Goal: Task Accomplishment & Management: Use online tool/utility

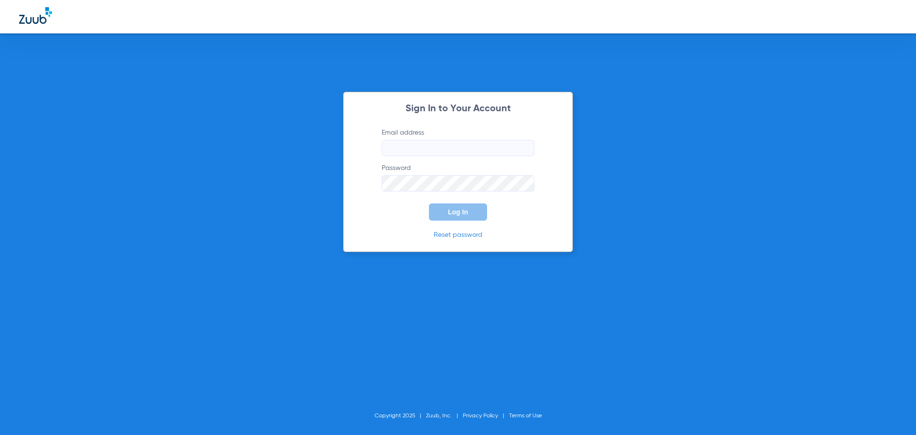
type input "[EMAIL_ADDRESS][DOMAIN_NAME]"
click at [413, 153] on input "[EMAIL_ADDRESS][DOMAIN_NAME]" at bounding box center [458, 148] width 153 height 16
click at [418, 147] on input "[EMAIL_ADDRESS][DOMAIN_NAME]" at bounding box center [458, 148] width 153 height 16
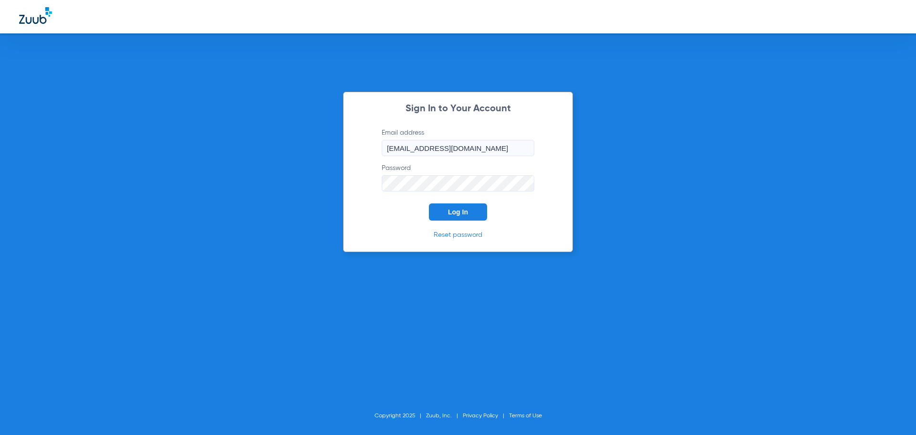
click at [418, 147] on input "[EMAIL_ADDRESS][DOMAIN_NAME]" at bounding box center [458, 148] width 153 height 16
type input "[EMAIL_ADDRESS][DOMAIN_NAME]"
click at [351, 185] on div "Sign In to Your Account Email address ingrylasting@gmail.com Password Log In Re…" at bounding box center [458, 172] width 230 height 160
click at [429, 203] on button "Log In" at bounding box center [458, 211] width 58 height 17
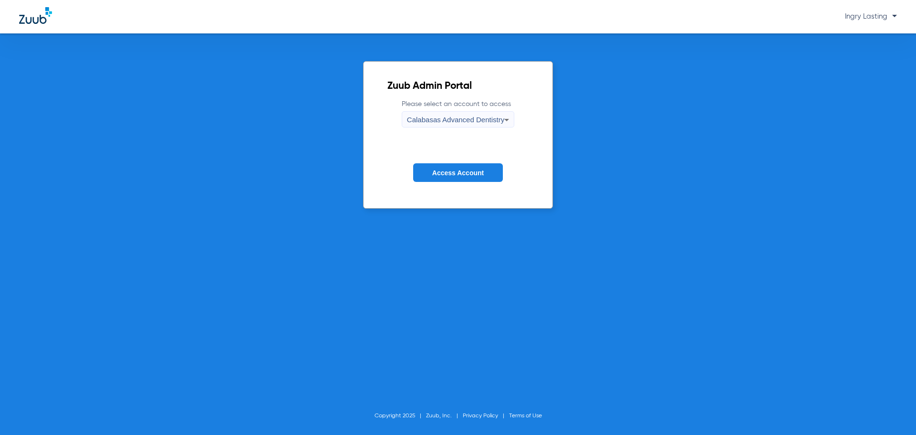
click at [449, 113] on div "Calabasas Advanced Dentistry" at bounding box center [455, 120] width 97 height 16
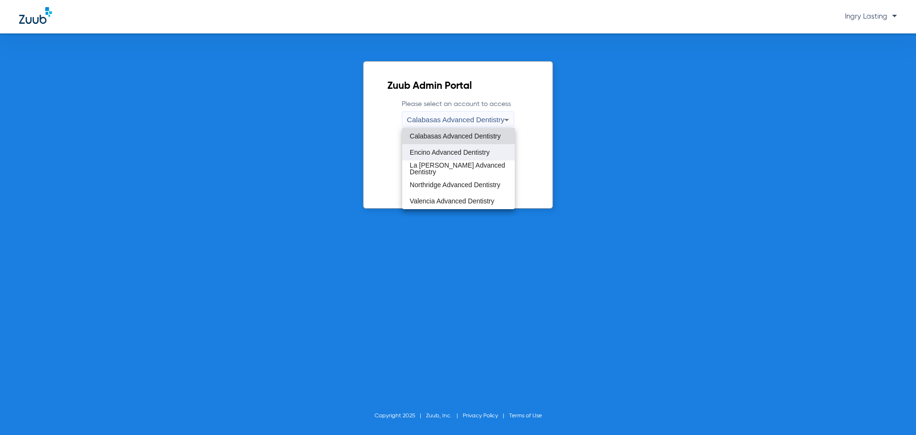
click at [427, 156] on mat-option "Encino Advanced Dentistry" at bounding box center [458, 152] width 113 height 16
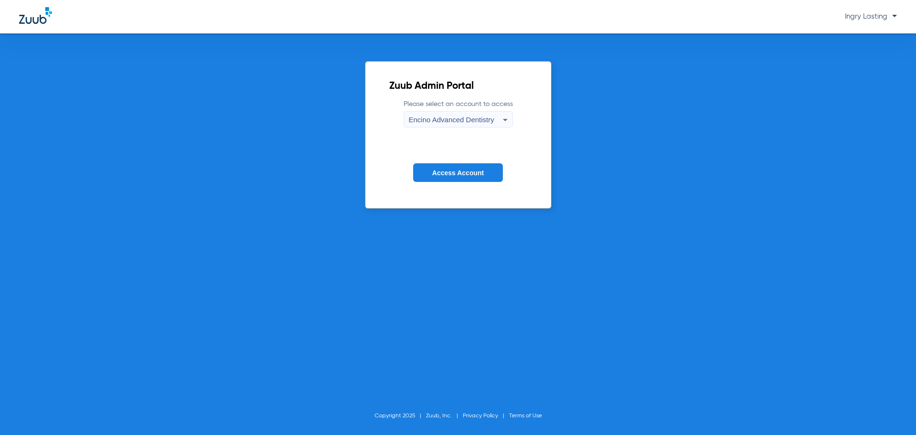
click at [423, 162] on form "Please select an account to access Encino Advanced Dentistry Access Account" at bounding box center [458, 147] width 138 height 97
click at [423, 165] on button "Access Account" at bounding box center [458, 172] width 90 height 19
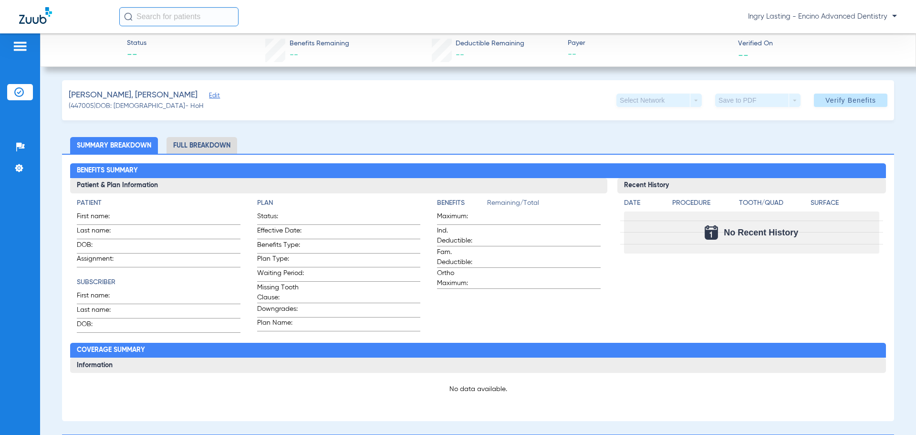
click at [43, 22] on img at bounding box center [35, 15] width 33 height 17
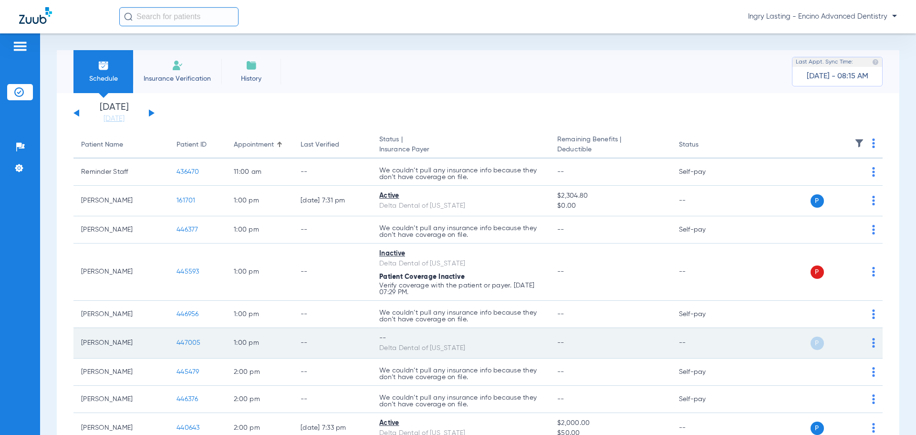
click at [178, 342] on span "447005" at bounding box center [189, 342] width 24 height 7
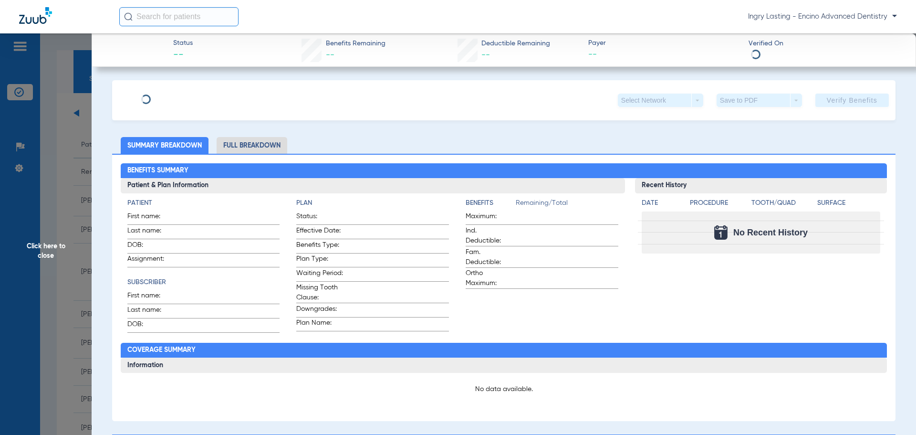
type input "Irina"
type input "Skrebtsova"
type input "09/02/1987"
type input "1236782995"
click at [260, 96] on span "Edit" at bounding box center [264, 96] width 9 height 9
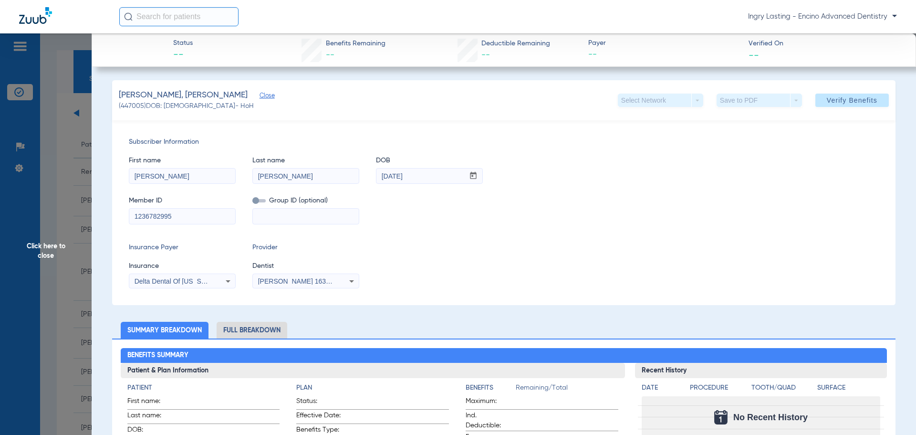
click at [281, 283] on span "[PERSON_NAME] 1639402225" at bounding box center [305, 281] width 94 height 8
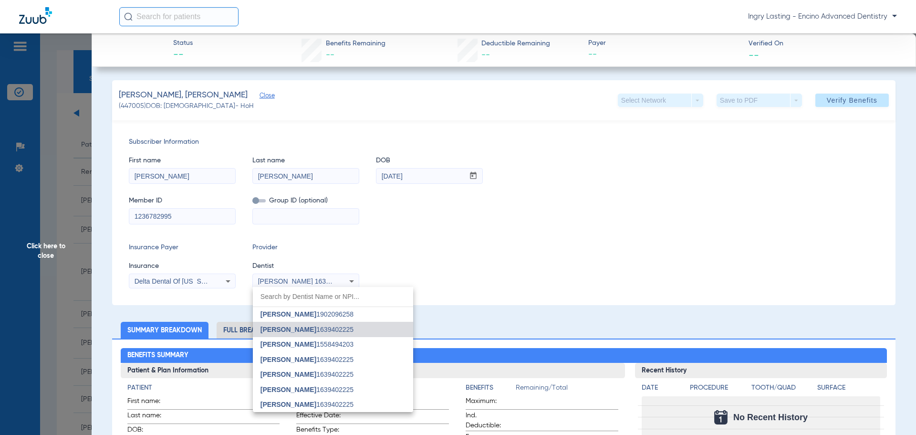
click at [281, 283] on div at bounding box center [458, 217] width 916 height 435
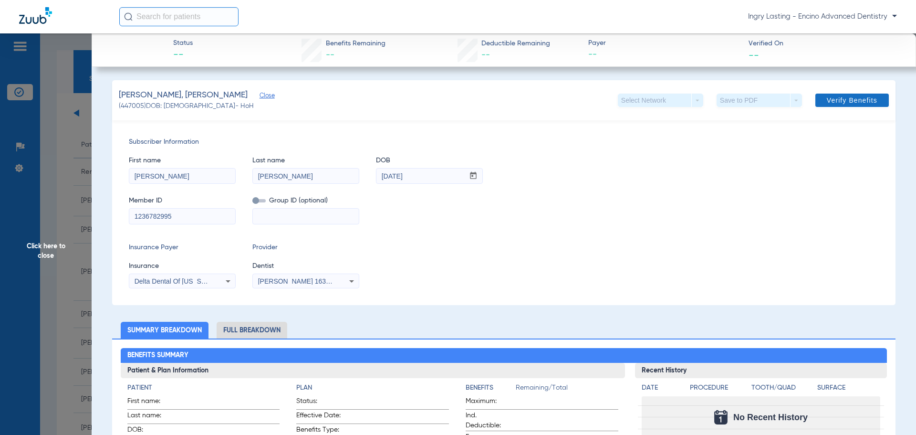
click at [871, 108] on span at bounding box center [851, 100] width 73 height 23
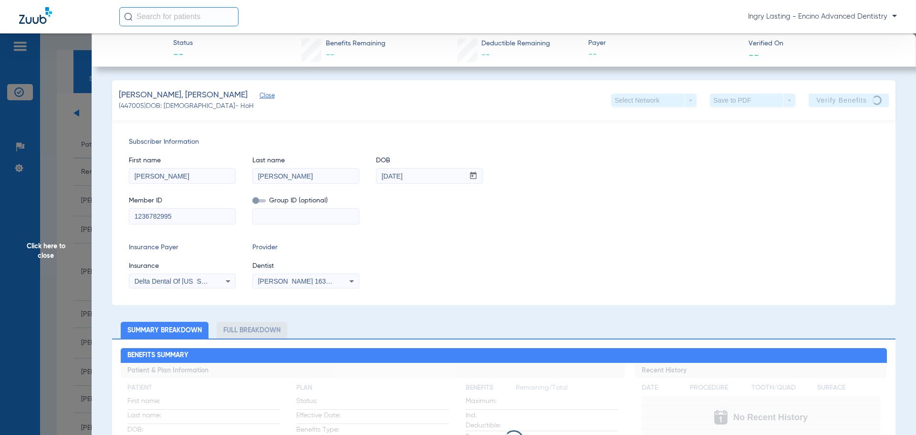
click at [818, 106] on app-verify-button "Verify Benefits" at bounding box center [849, 100] width 80 height 13
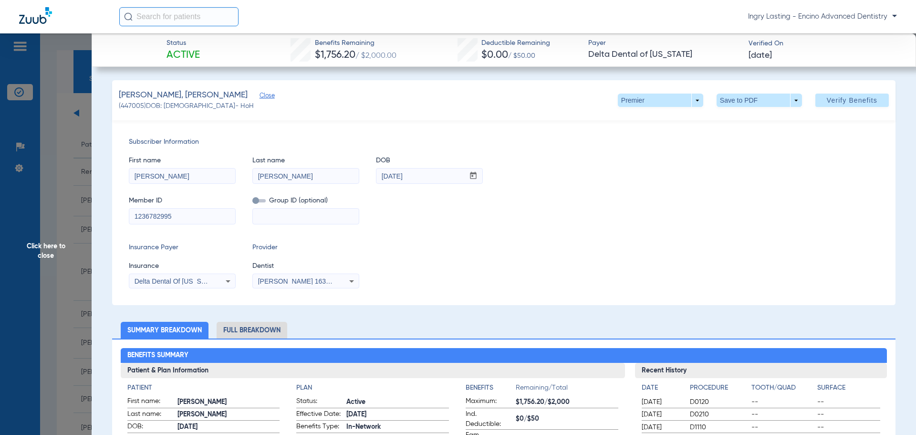
drag, startPoint x: 65, startPoint y: 123, endPoint x: 0, endPoint y: 0, distance: 139.1
click at [65, 122] on span "Click here to close" at bounding box center [46, 250] width 92 height 435
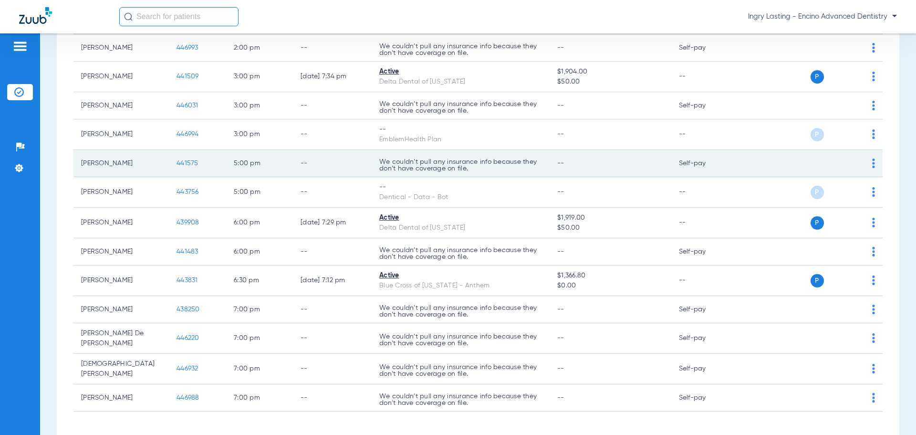
scroll to position [423, 0]
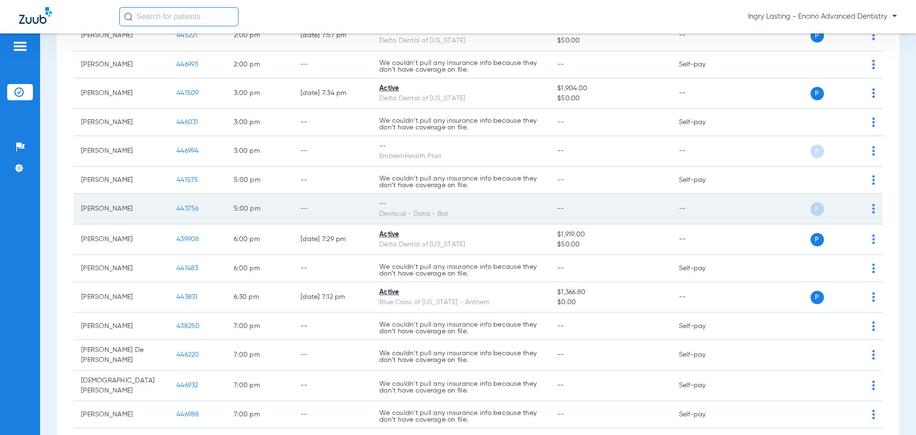
click at [189, 212] on td "443756" at bounding box center [197, 209] width 57 height 31
click at [181, 208] on span "443756" at bounding box center [188, 208] width 22 height 7
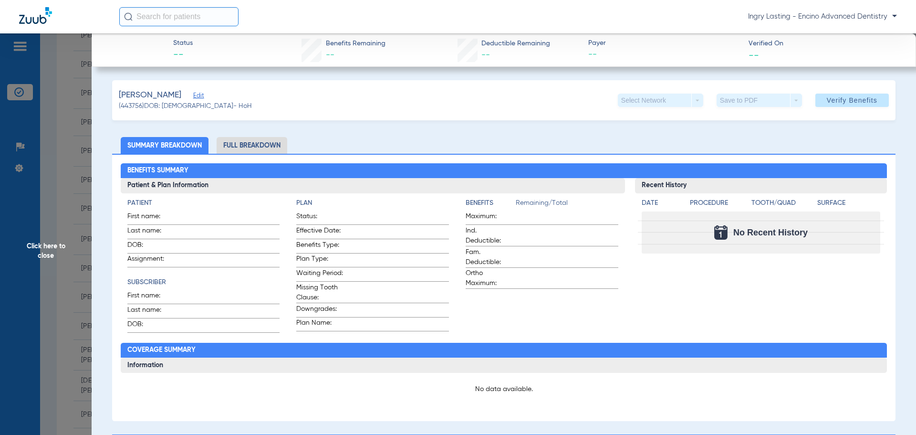
click at [64, 204] on span "Click here to close" at bounding box center [46, 250] width 92 height 435
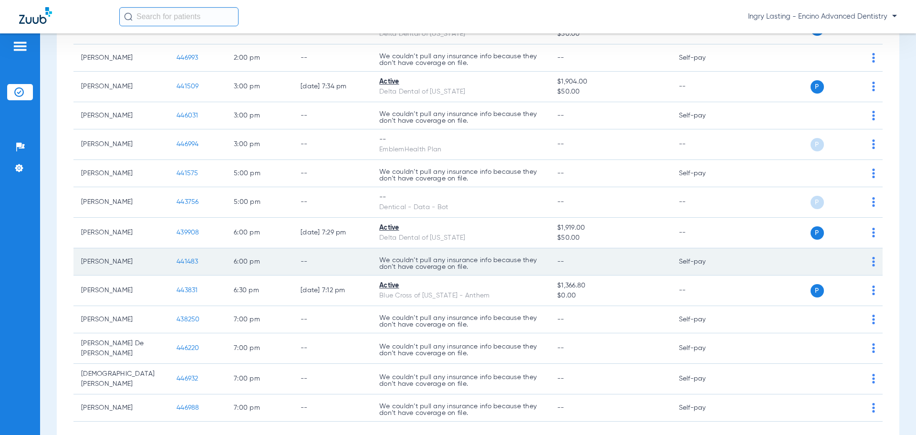
scroll to position [470, 0]
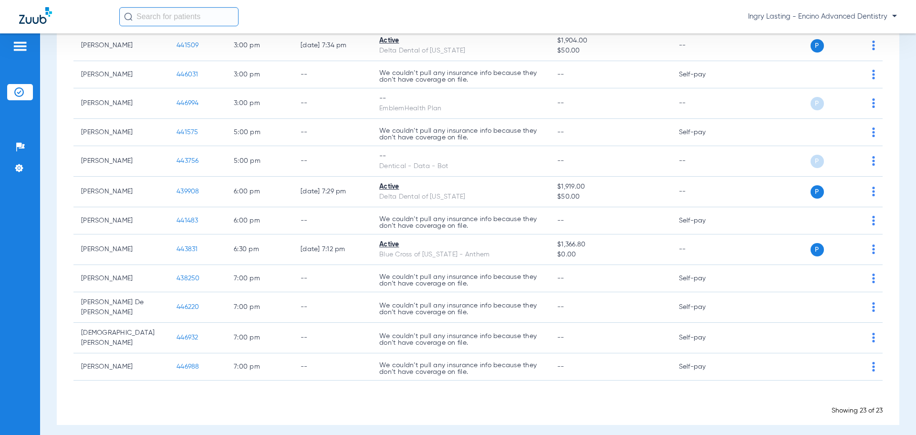
click at [760, 15] on span "Ingry Lasting - Encino Advanced Dentistry" at bounding box center [822, 17] width 149 height 10
click at [839, 37] on span "Account Selection" at bounding box center [860, 34] width 53 height 7
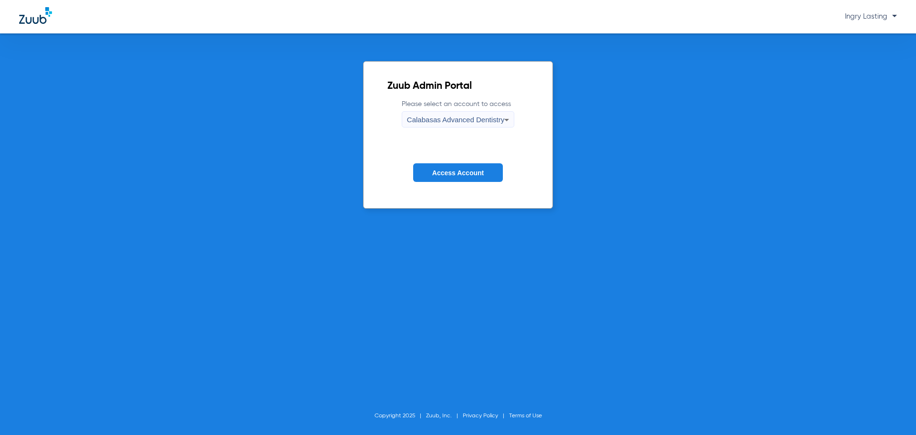
click at [439, 121] on span "Calabasas Advanced Dentistry" at bounding box center [455, 119] width 97 height 8
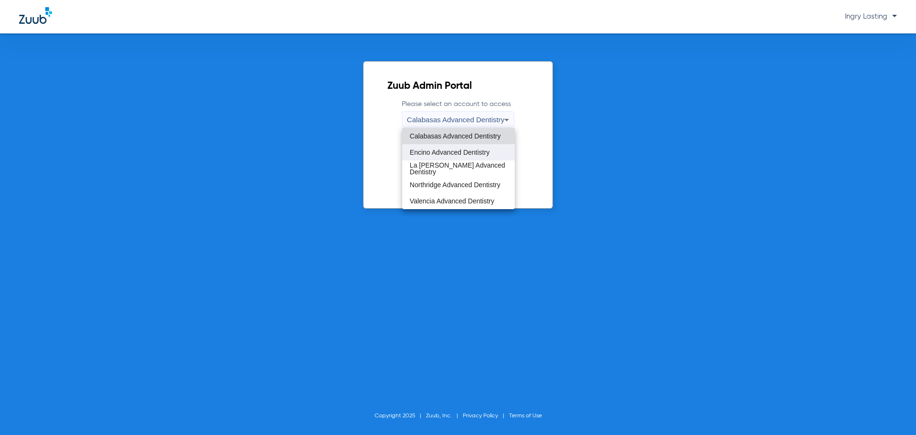
click at [446, 152] on span "Encino Advanced Dentistry" at bounding box center [450, 152] width 80 height 7
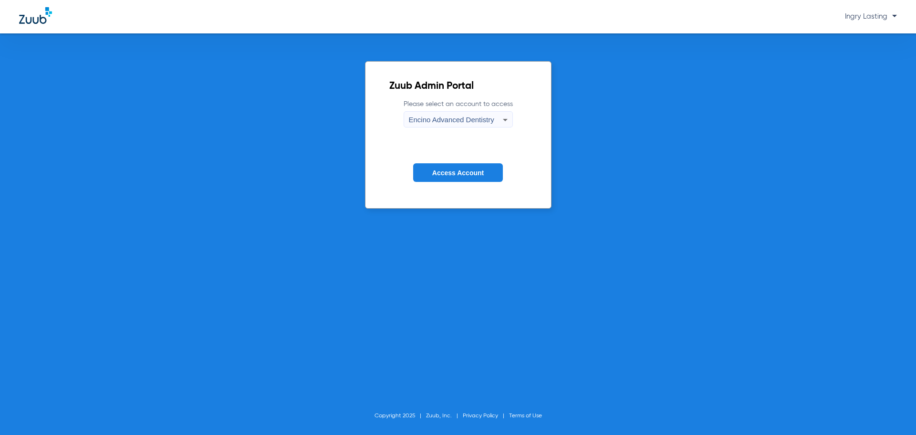
click at [446, 152] on form "Please select an account to access Encino Advanced Dentistry Access Account" at bounding box center [458, 147] width 138 height 97
click at [447, 165] on button "Access Account" at bounding box center [458, 172] width 90 height 19
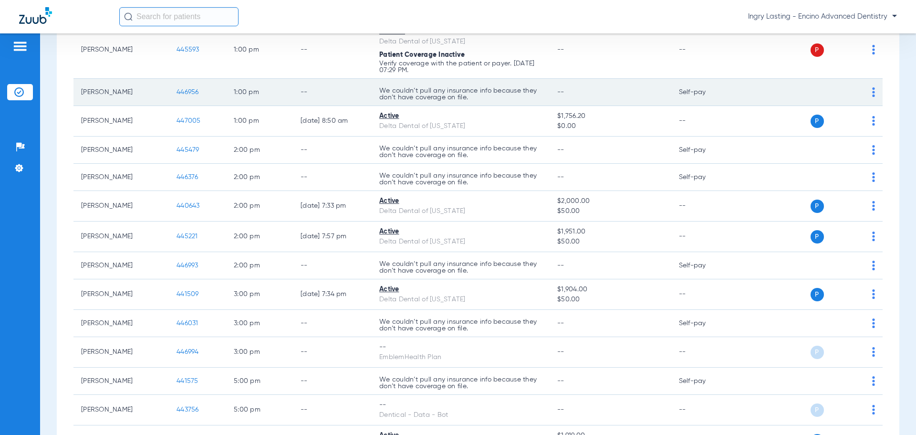
scroll to position [239, 0]
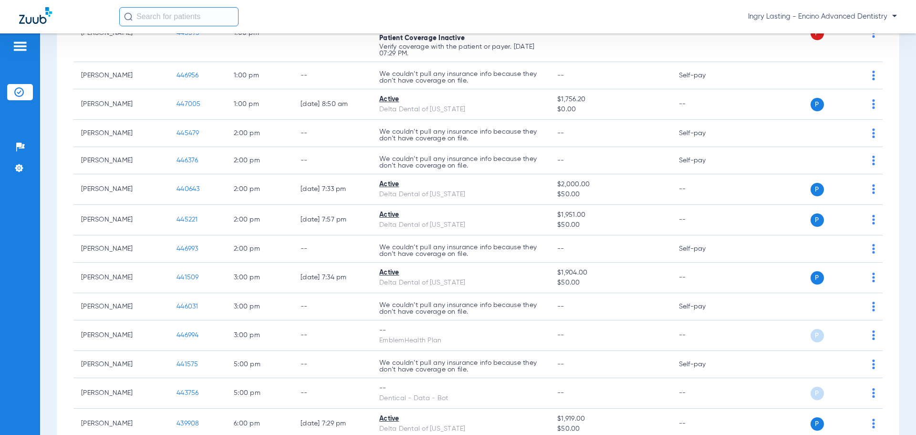
click at [787, 16] on span "Ingry Lasting - Encino Advanced Dentistry" at bounding box center [822, 17] width 149 height 10
click at [856, 42] on button "Account Selection" at bounding box center [861, 33] width 69 height 19
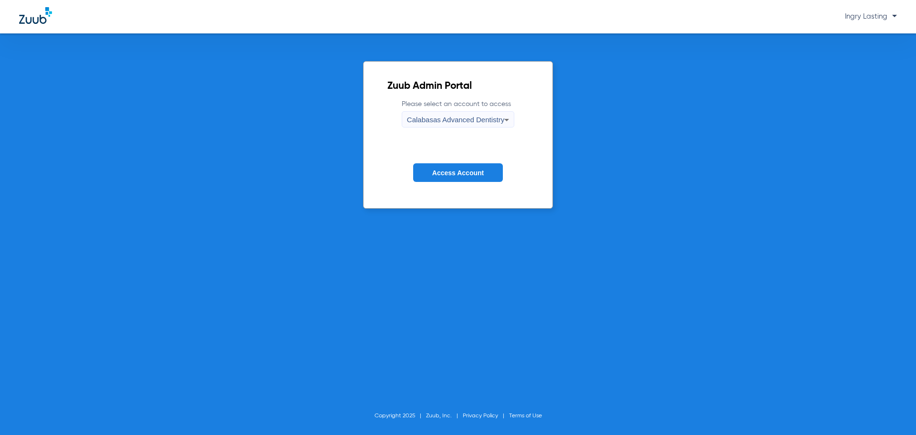
click at [508, 116] on icon at bounding box center [506, 119] width 11 height 11
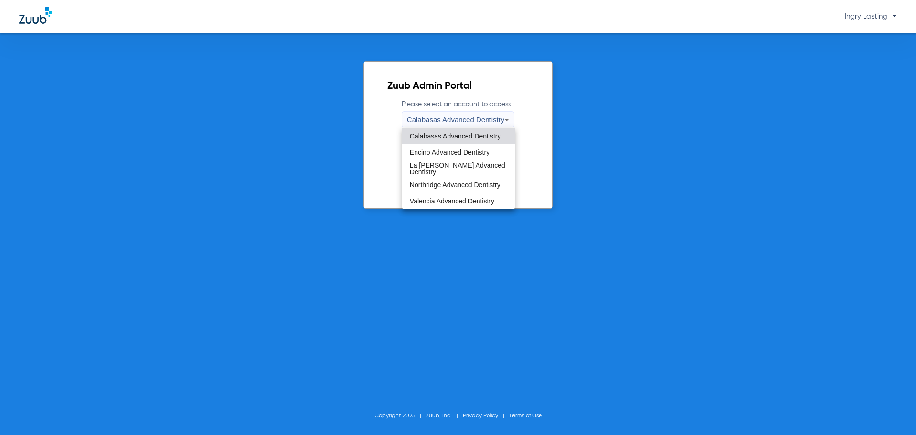
click at [454, 175] on mat-option "La [PERSON_NAME] Advanced Dentistry" at bounding box center [458, 168] width 113 height 16
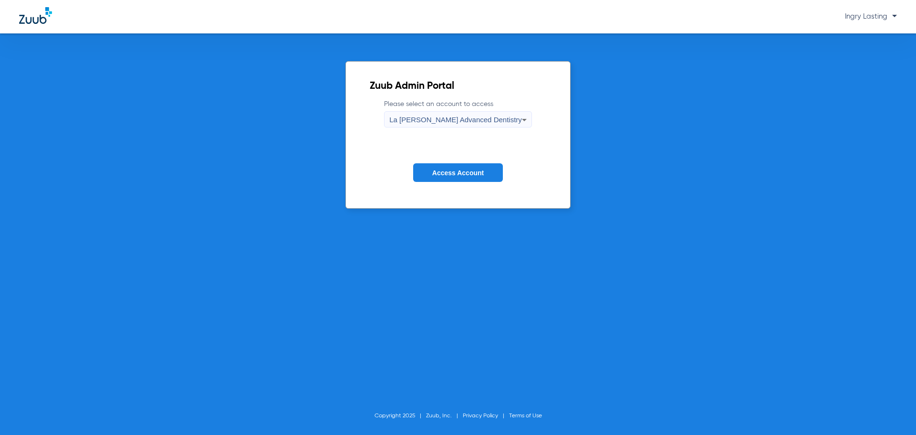
click at [451, 165] on button "Access Account" at bounding box center [458, 172] width 90 height 19
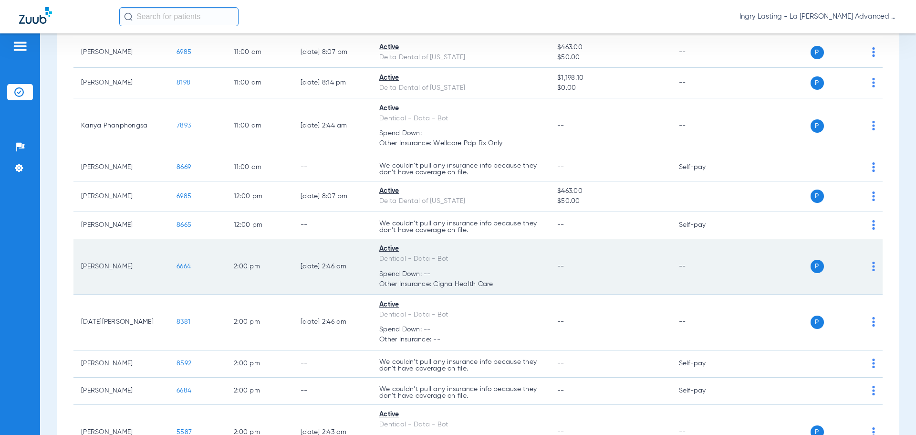
scroll to position [477, 0]
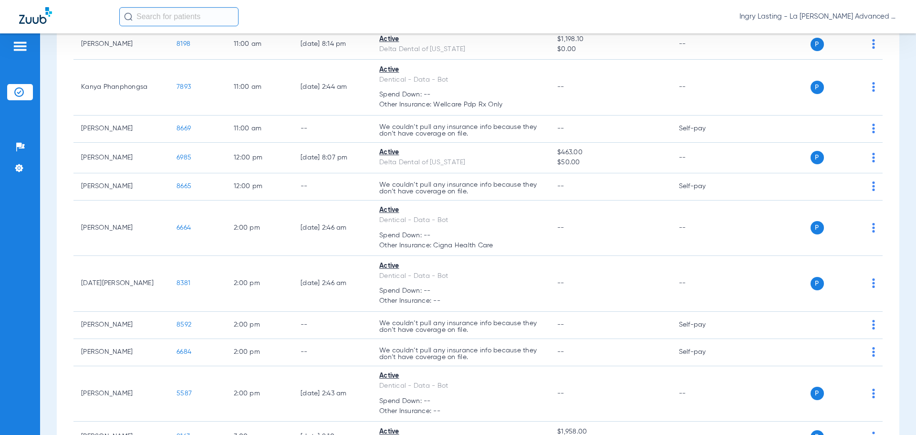
click at [765, 13] on span "Ingry Lasting - La [PERSON_NAME] Advanced Dentistry" at bounding box center [817, 17] width 157 height 10
drag, startPoint x: 864, startPoint y: 43, endPoint x: 865, endPoint y: 39, distance: 4.9
click at [865, 39] on div "Account Selection Log out" at bounding box center [861, 43] width 69 height 38
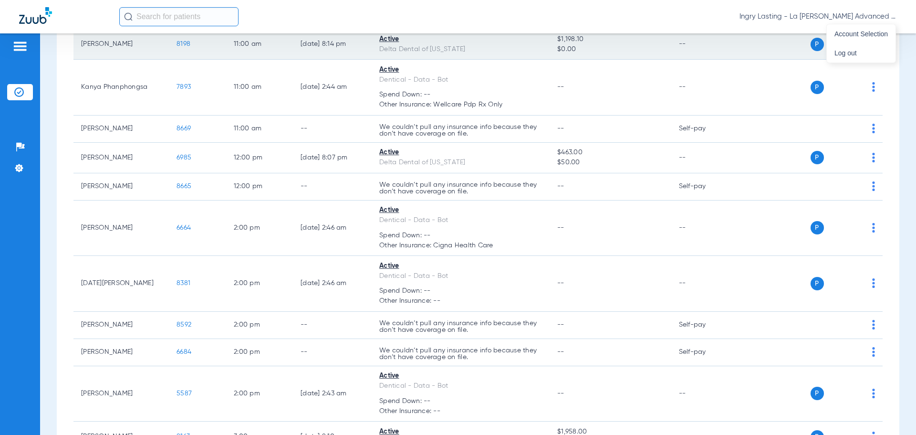
click at [865, 39] on div "P S" at bounding box center [806, 44] width 140 height 13
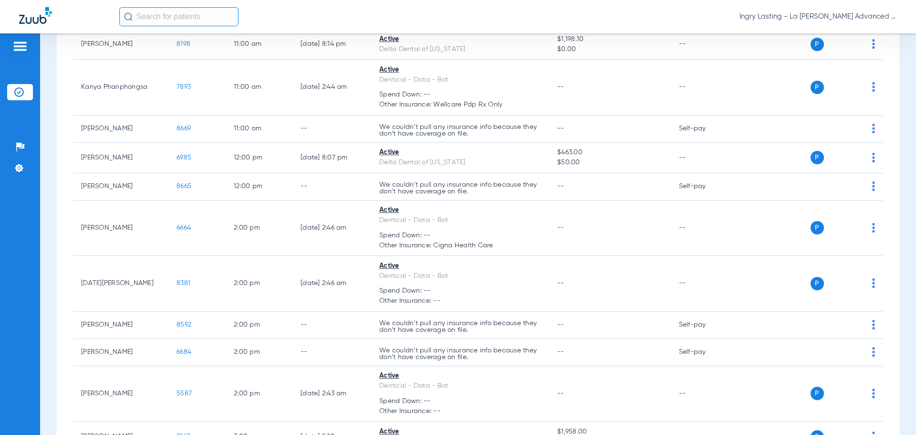
click at [849, 16] on span "Ingry Lasting - La [PERSON_NAME] Advanced Dentistry" at bounding box center [817, 17] width 157 height 10
click at [844, 36] on span "Account Selection" at bounding box center [860, 34] width 53 height 7
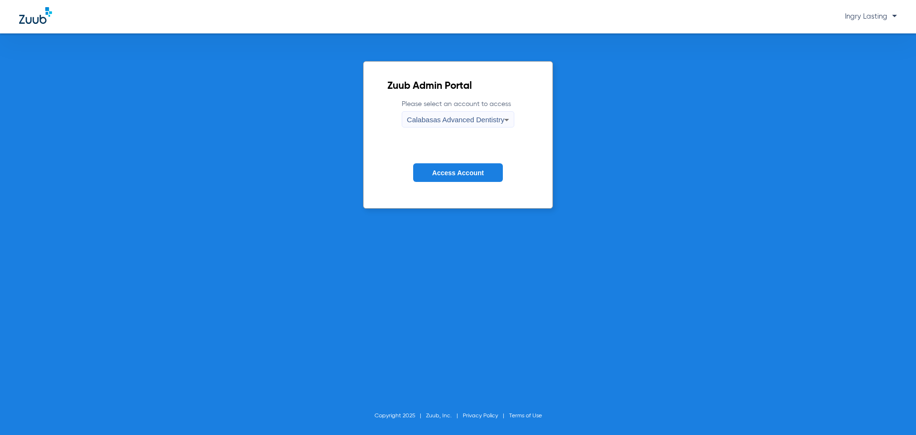
click at [462, 116] on span "Calabasas Advanced Dentistry" at bounding box center [455, 119] width 97 height 8
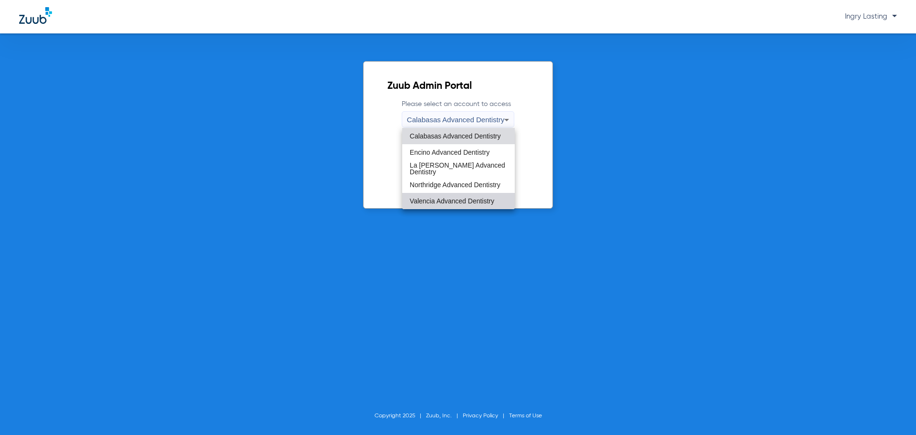
click at [442, 194] on mat-option "Valencia Advanced Dentistry" at bounding box center [458, 201] width 113 height 16
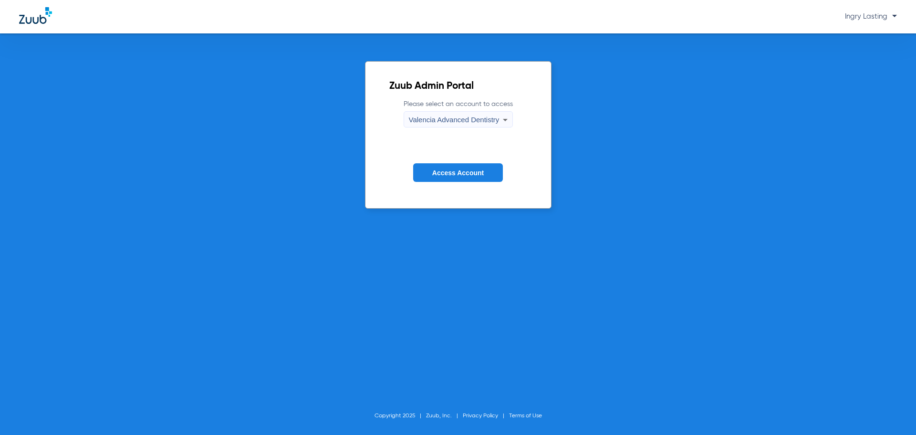
click at [450, 171] on span "Access Account" at bounding box center [458, 173] width 52 height 8
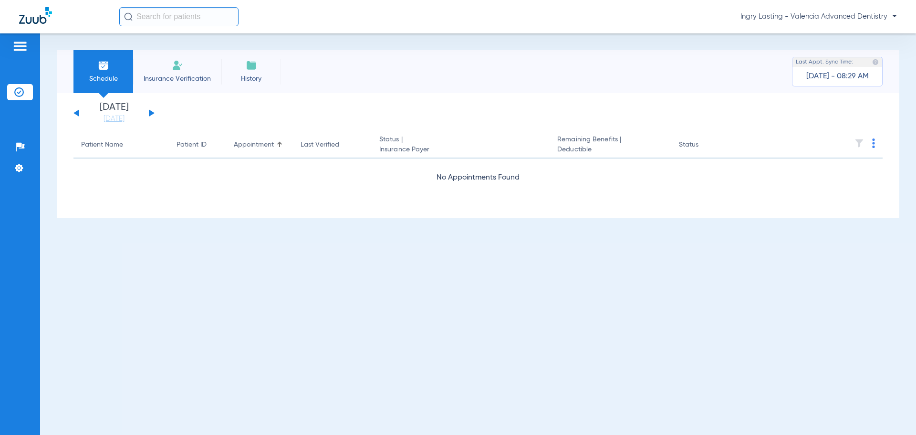
drag, startPoint x: 144, startPoint y: 112, endPoint x: 151, endPoint y: 112, distance: 7.2
click at [145, 112] on div "[DATE] [DATE] [DATE] [DATE] [DATE] [DATE] [DATE] [DATE] [DATE] [DATE] [DATE] [D…" at bounding box center [113, 113] width 81 height 21
click at [151, 112] on button at bounding box center [152, 112] width 6 height 7
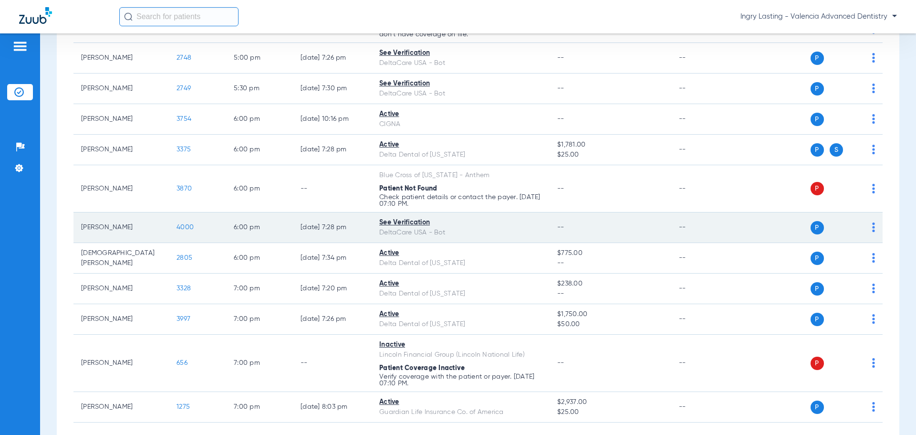
scroll to position [592, 0]
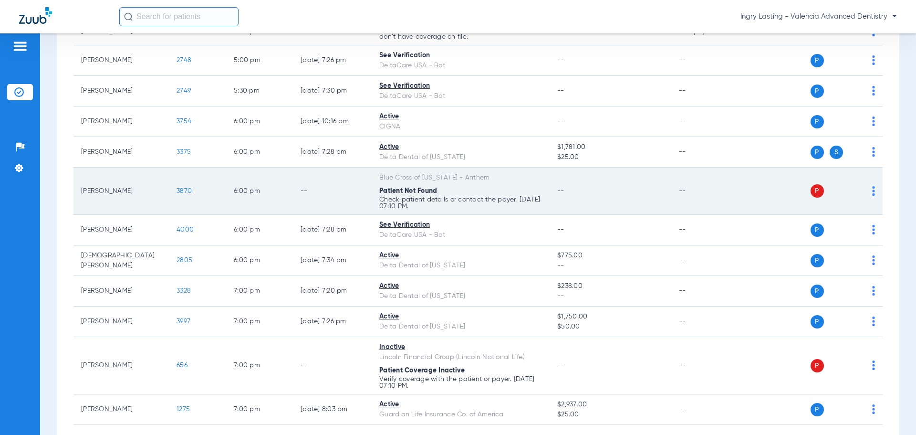
click at [186, 187] on span "3870" at bounding box center [184, 190] width 15 height 7
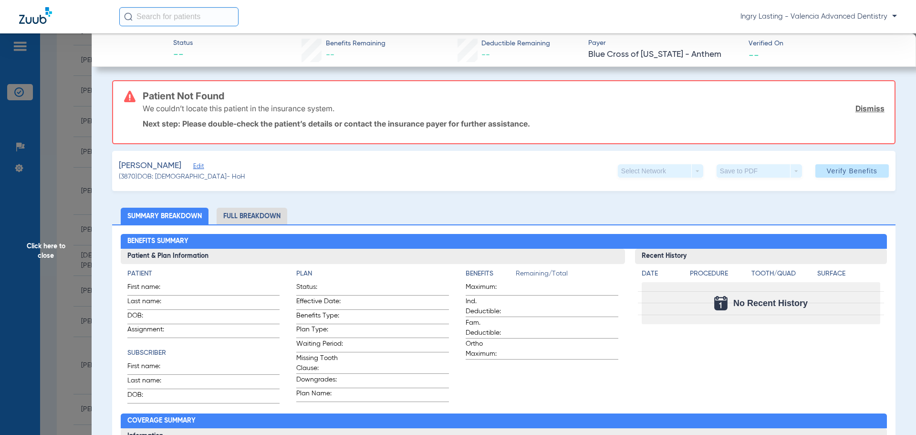
click at [197, 164] on span "Edit" at bounding box center [197, 167] width 9 height 9
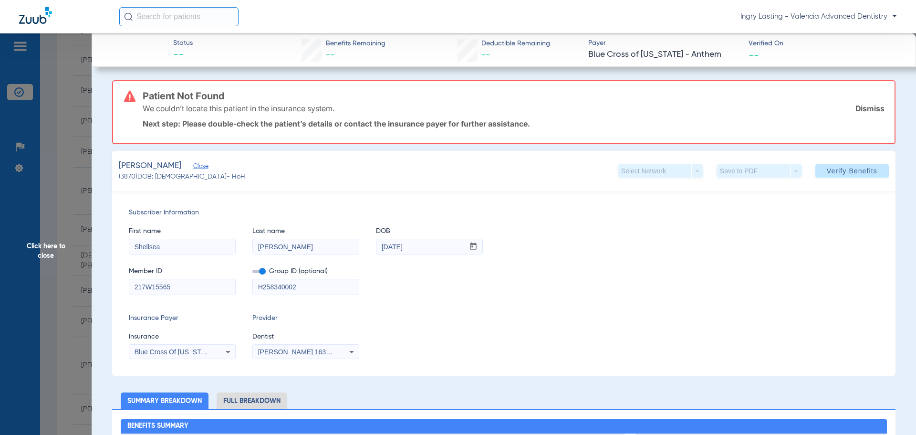
click at [259, 269] on label at bounding box center [258, 271] width 13 height 10
click at [252, 273] on input "checkbox" at bounding box center [252, 273] width 0 height 0
click at [207, 349] on span "Blue Cross Of [US_STATE] - Anthem" at bounding box center [189, 352] width 109 height 8
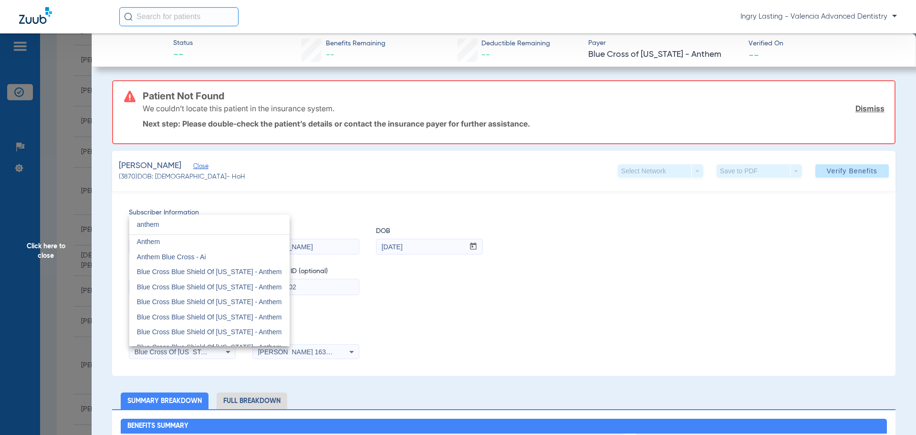
scroll to position [0, 0]
type input "anthem"
click at [174, 240] on mat-option "Anthem" at bounding box center [209, 242] width 160 height 15
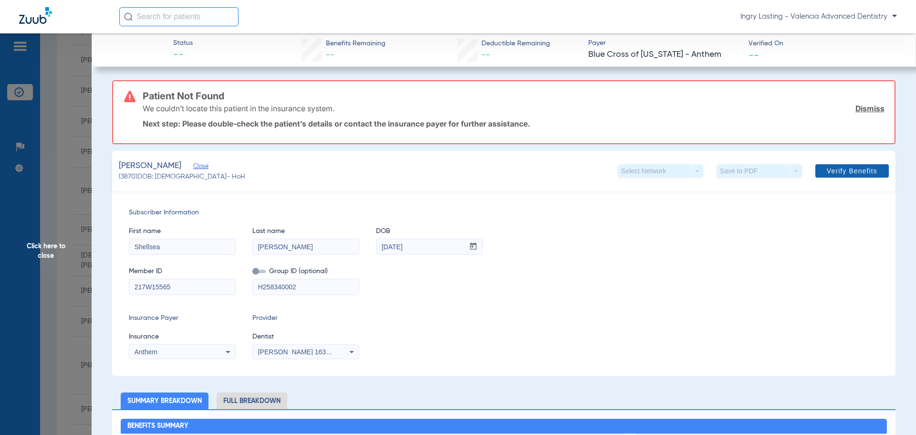
click at [867, 174] on span "Verify Benefits" at bounding box center [852, 171] width 51 height 8
click at [50, 205] on span "Click here to close" at bounding box center [46, 250] width 92 height 435
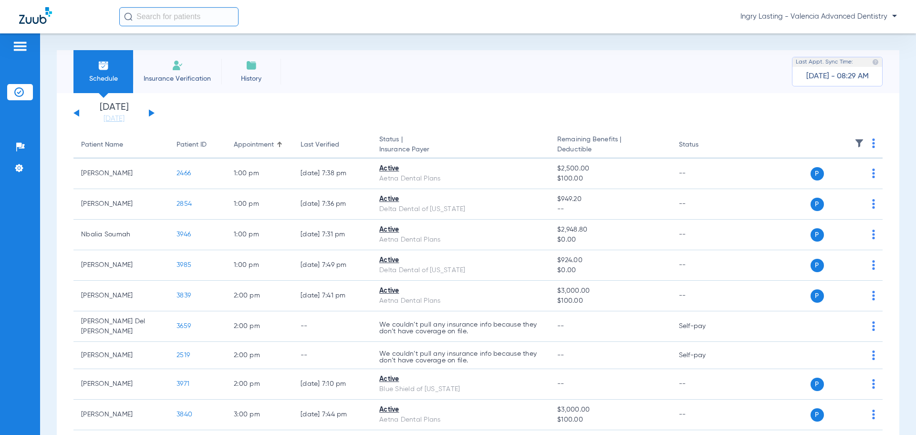
click at [804, 10] on div "Ingry Lasting - Valencia Advanced Dentistry" at bounding box center [508, 16] width 778 height 19
drag, startPoint x: 804, startPoint y: 10, endPoint x: 804, endPoint y: 16, distance: 6.7
click at [804, 12] on div "Ingry Lasting - Valencia Advanced Dentistry" at bounding box center [508, 16] width 778 height 19
click at [804, 16] on span "Ingry Lasting - Valencia Advanced Dentistry" at bounding box center [818, 17] width 156 height 10
click at [855, 40] on button "Account Selection" at bounding box center [861, 33] width 69 height 19
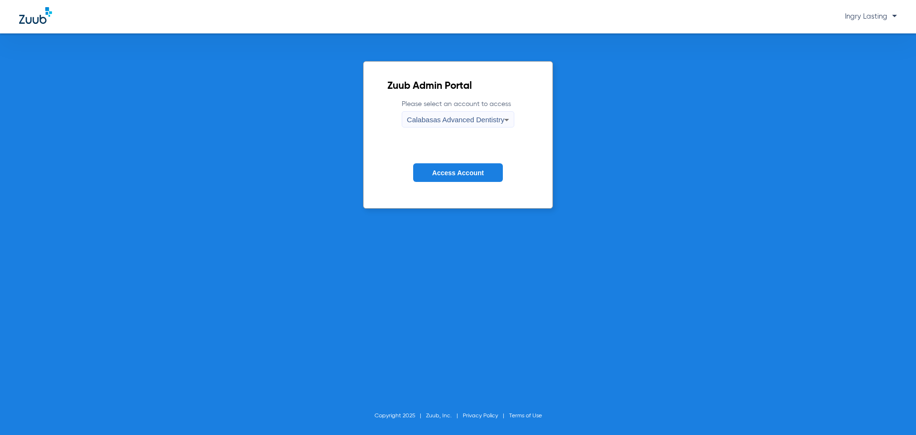
click at [426, 113] on div "Calabasas Advanced Dentistry" at bounding box center [455, 120] width 97 height 16
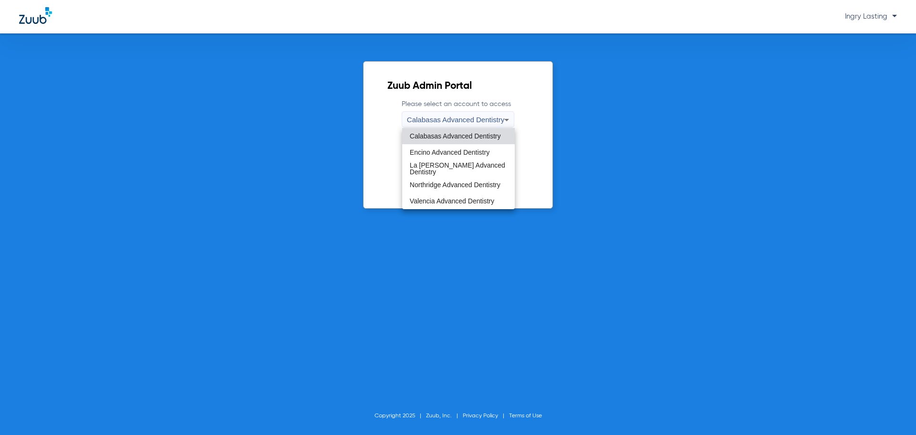
drag, startPoint x: 525, startPoint y: 171, endPoint x: 518, endPoint y: 172, distance: 7.2
click at [525, 170] on div at bounding box center [458, 217] width 916 height 435
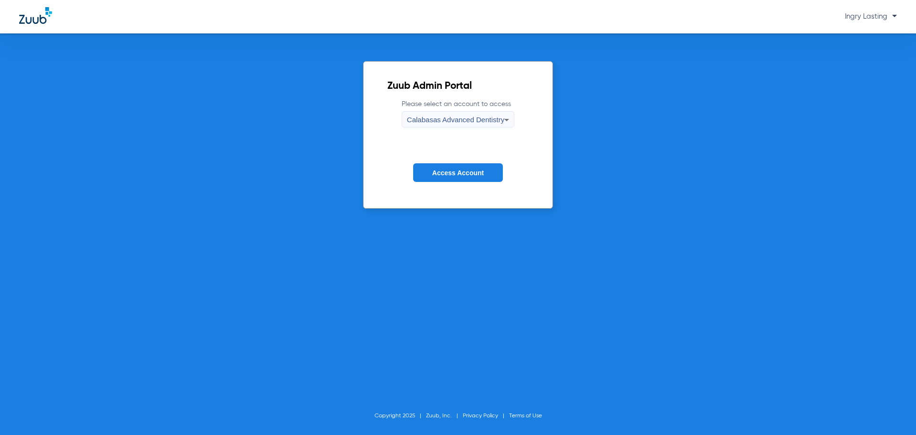
click at [491, 173] on button "Access Account" at bounding box center [458, 172] width 90 height 19
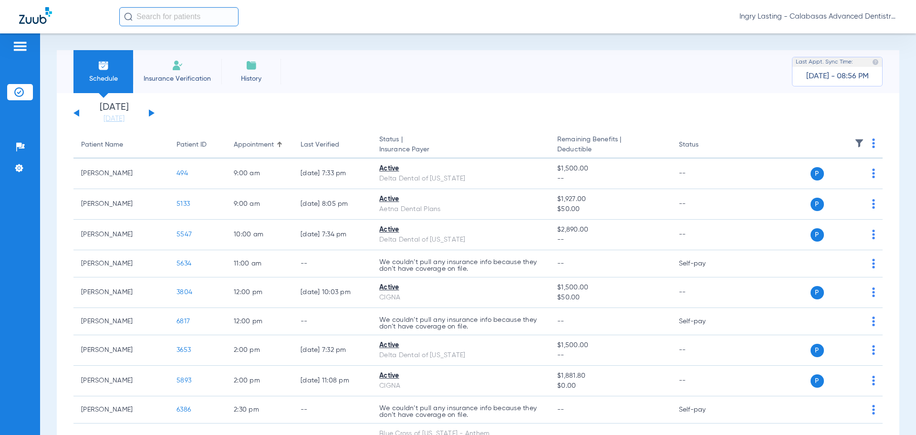
click at [147, 111] on div "[DATE] [DATE] [DATE] [DATE] [DATE] [DATE] [DATE] [DATE] [DATE] [DATE] [DATE] [D…" at bounding box center [113, 113] width 81 height 21
click at [151, 114] on button at bounding box center [152, 112] width 6 height 7
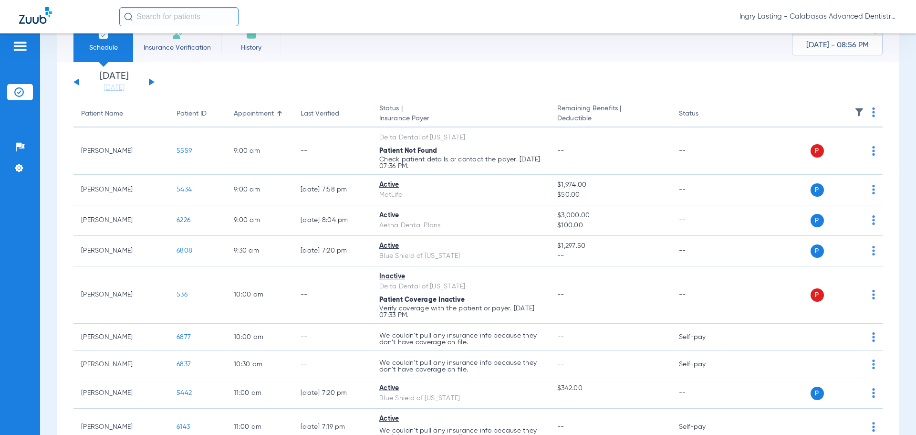
scroll to position [48, 0]
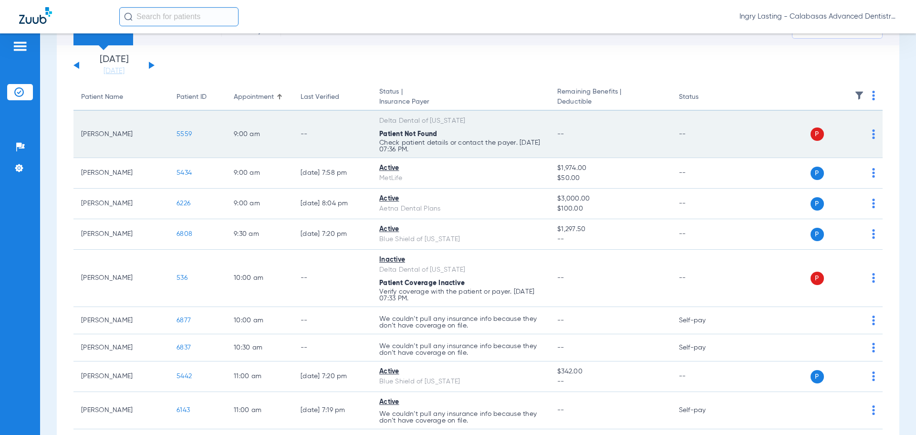
click at [174, 133] on td "5559" at bounding box center [197, 134] width 57 height 47
click at [177, 133] on span "5559" at bounding box center [184, 134] width 15 height 7
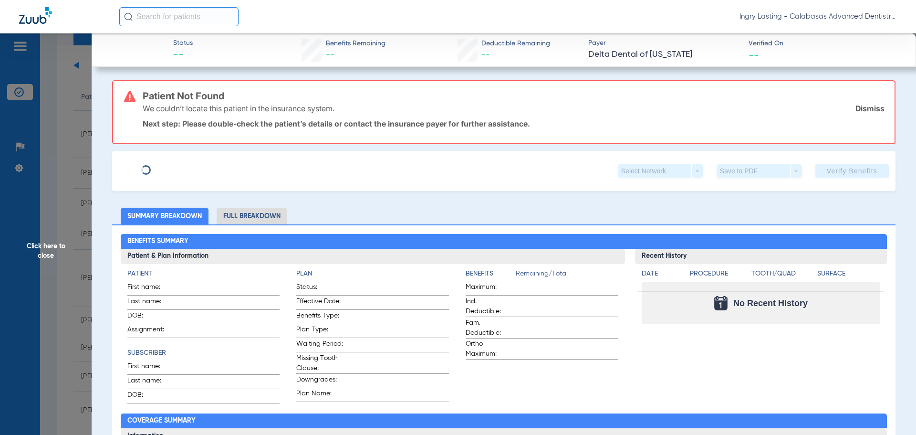
type input "[PERSON_NAME]"
type input "Marconi"
type input "[DATE]"
type input "233967415902"
type input "0322900001"
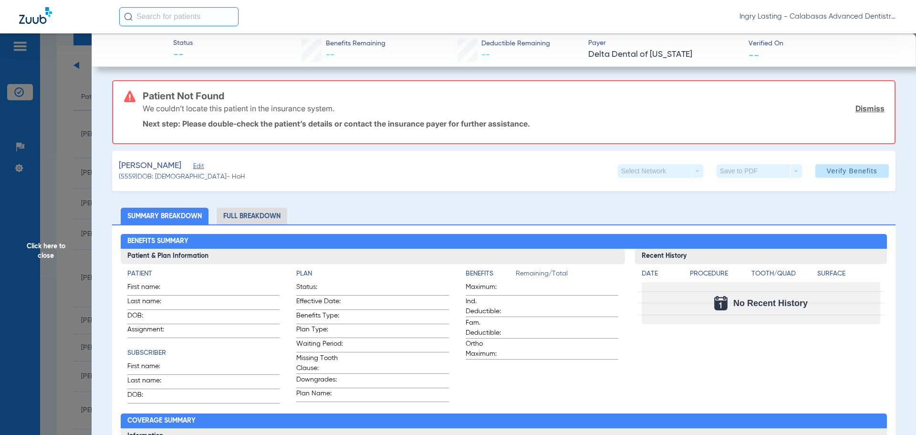
click at [202, 164] on span "Edit" at bounding box center [197, 167] width 9 height 9
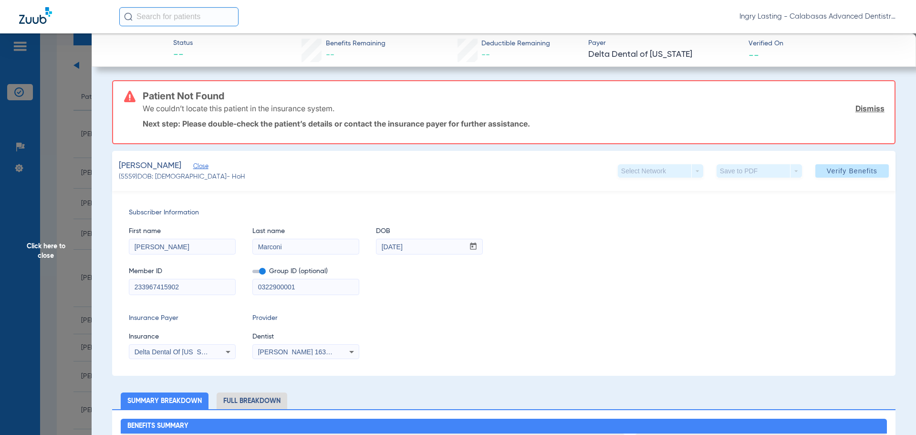
click at [184, 289] on input "233967415902" at bounding box center [182, 286] width 106 height 15
type input "2339674159"
click at [262, 270] on span at bounding box center [258, 271] width 13 height 3
click at [252, 273] on input "checkbox" at bounding box center [252, 273] width 0 height 0
click at [295, 342] on app-form-autocomplete "Dentist [PERSON_NAME] 1639402225" at bounding box center [305, 346] width 107 height 28
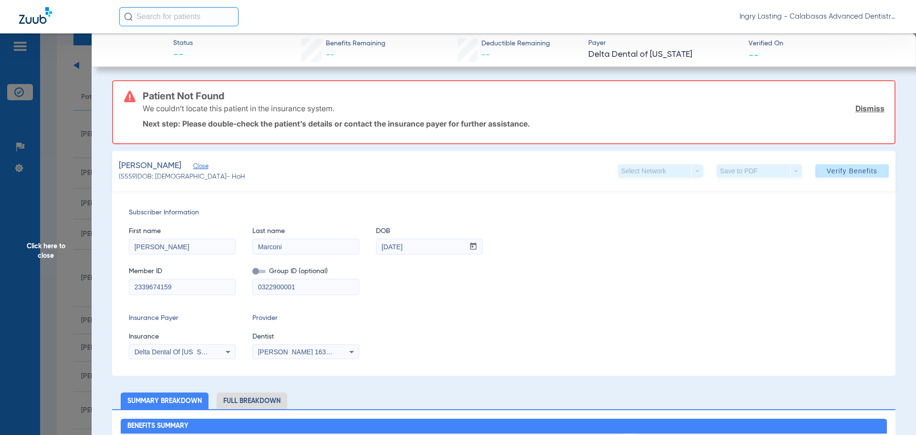
click at [296, 353] on span "[PERSON_NAME] 1639402225" at bounding box center [305, 352] width 94 height 8
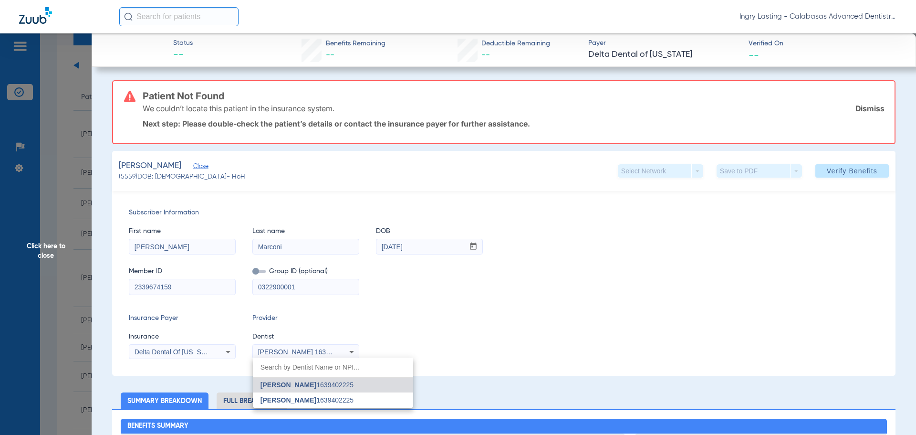
click at [296, 353] on div at bounding box center [458, 217] width 916 height 435
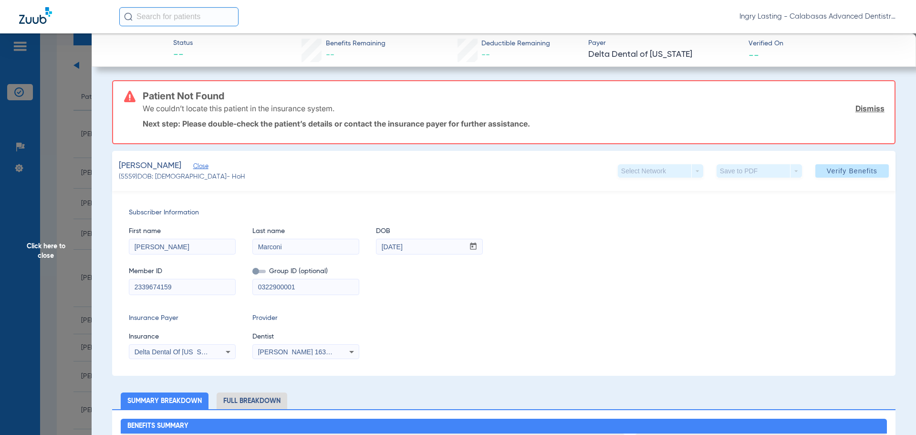
click at [874, 174] on span at bounding box center [851, 170] width 73 height 23
click at [77, 166] on span "Click here to close" at bounding box center [46, 250] width 92 height 435
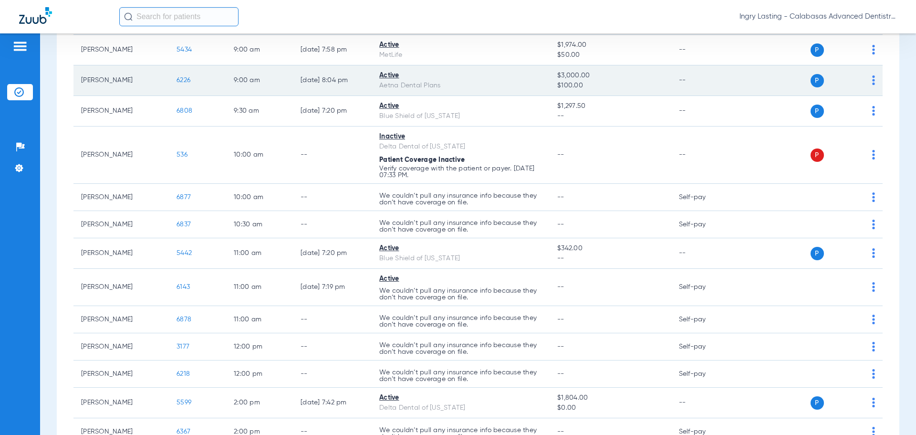
scroll to position [170, 0]
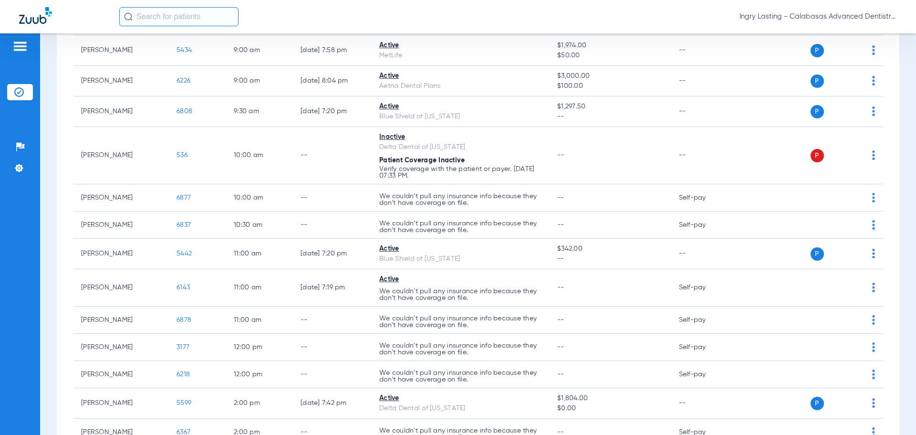
click at [767, 15] on span "Ingry Lasting - Calabasas Advanced Dentistry" at bounding box center [817, 17] width 157 height 10
click at [846, 42] on button "Account Selection" at bounding box center [861, 33] width 69 height 19
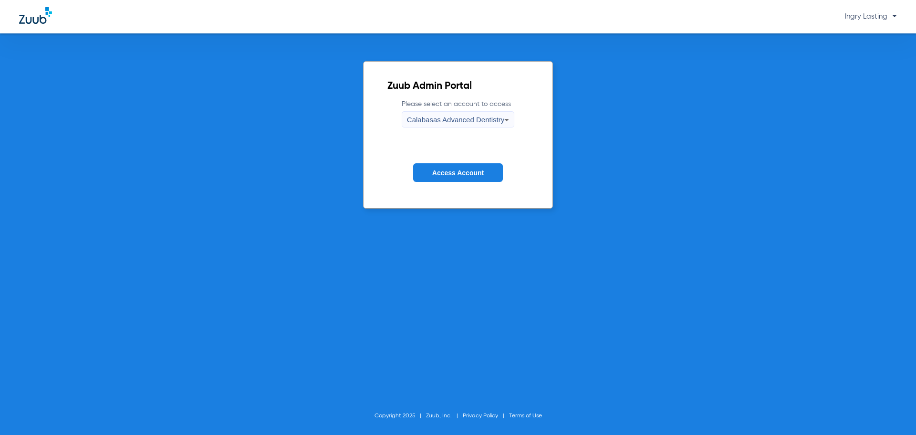
click at [456, 131] on form "Please select an account to access Calabasas Advanced Dentistry Access Account" at bounding box center [457, 147] width 141 height 97
click at [455, 125] on div "Calabasas Advanced Dentistry" at bounding box center [455, 120] width 97 height 16
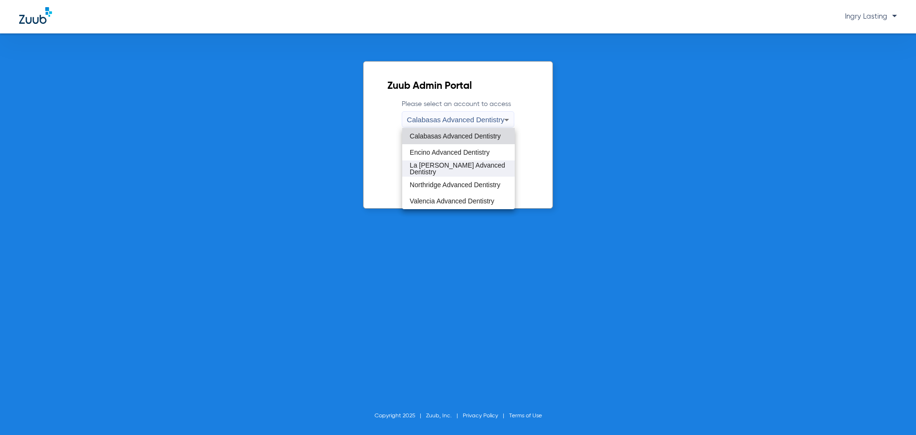
click at [437, 170] on span "La [PERSON_NAME] Advanced Dentistry" at bounding box center [458, 168] width 97 height 13
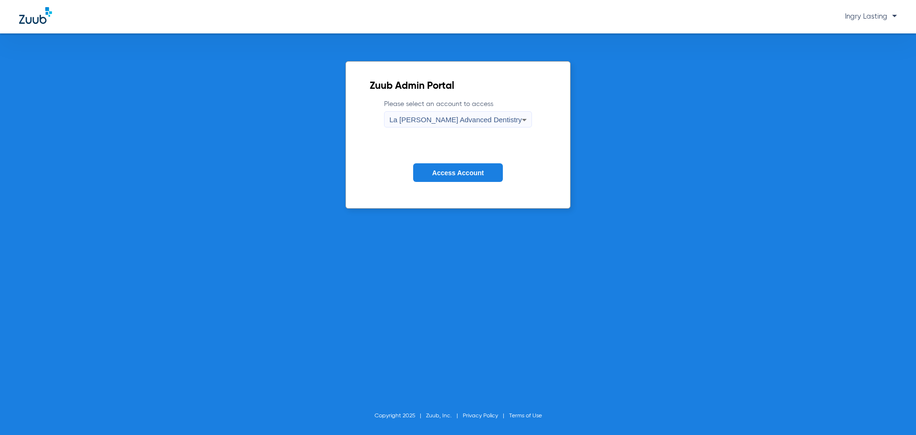
click at [437, 169] on span "Access Account" at bounding box center [458, 173] width 52 height 8
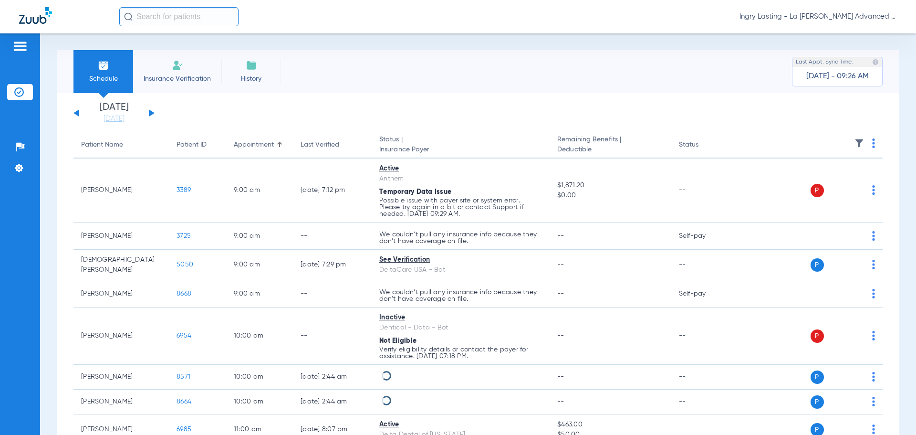
click at [151, 106] on div "[DATE] [DATE] [DATE] [DATE] [DATE] [DATE] [DATE] [DATE] [DATE] [DATE] [DATE] [D…" at bounding box center [113, 113] width 81 height 21
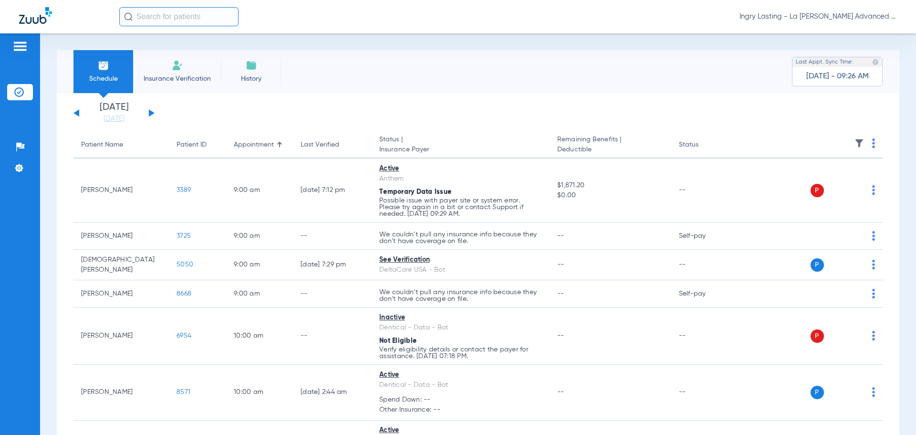
click at [149, 113] on div "[DATE] [DATE] [DATE] [DATE] [DATE] [DATE] [DATE] [DATE] [DATE] [DATE] [DATE] [D…" at bounding box center [113, 113] width 81 height 21
click at [151, 115] on button at bounding box center [152, 112] width 6 height 7
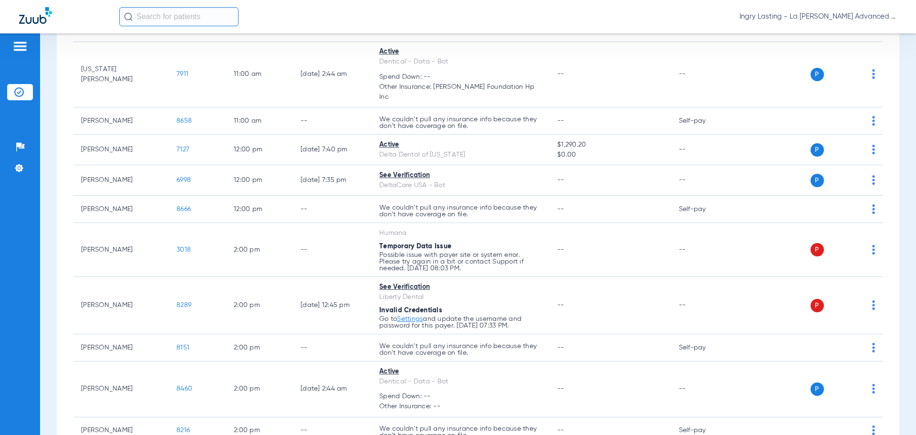
scroll to position [429, 0]
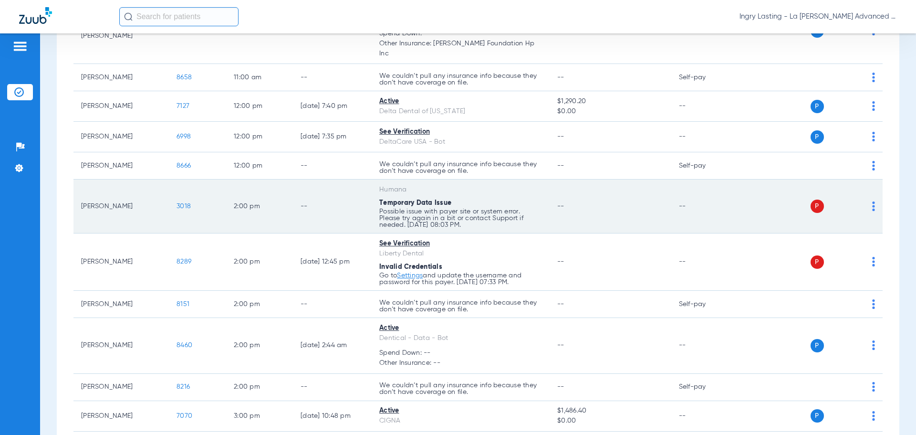
click at [186, 203] on span "3018" at bounding box center [184, 206] width 14 height 7
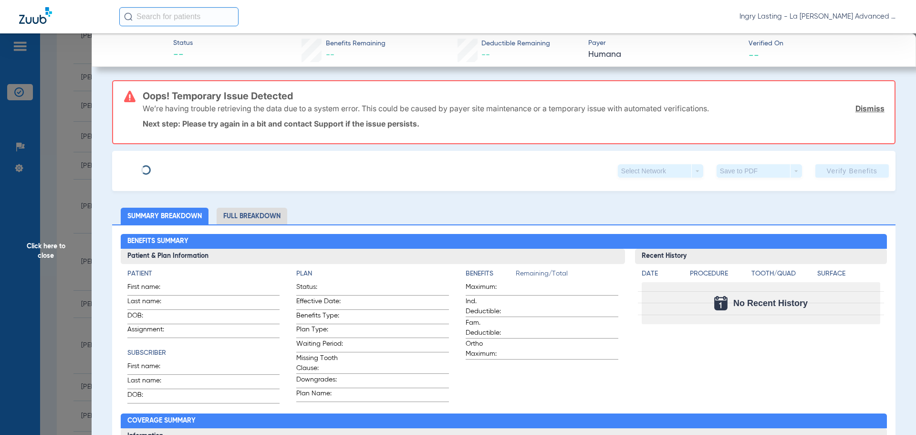
type input "[PERSON_NAME]"
type input "[DATE]"
type input "117636525"
type input "675717"
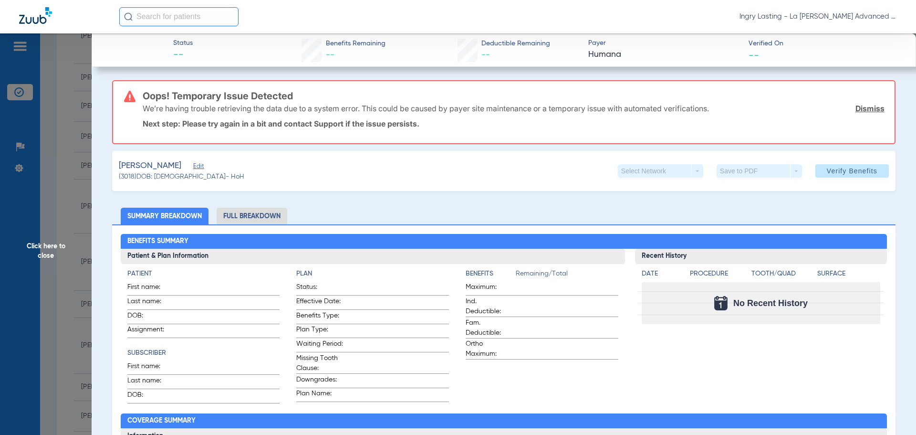
click at [193, 168] on span "Edit" at bounding box center [197, 167] width 9 height 9
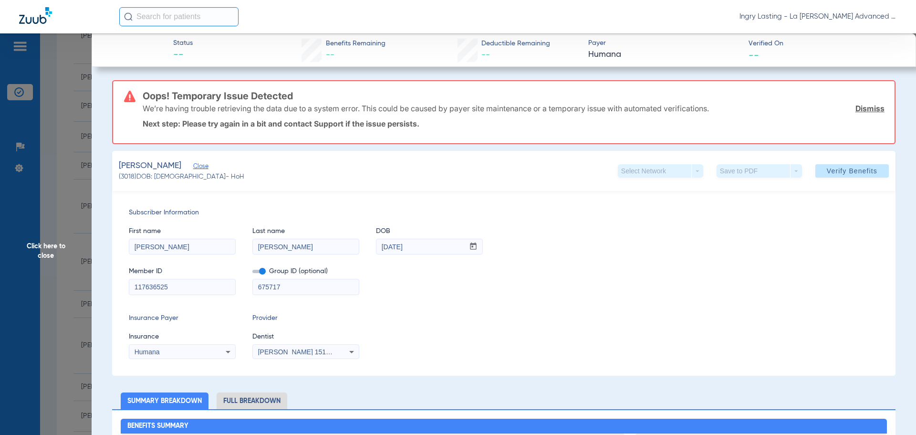
click at [259, 270] on span at bounding box center [258, 271] width 13 height 3
click at [252, 273] on input "checkbox" at bounding box center [252, 273] width 0 height 0
click at [289, 343] on app-form-autocomplete "Dentist [PERSON_NAME] 1518541242" at bounding box center [305, 346] width 107 height 28
click at [289, 346] on div "[PERSON_NAME] 1518541242" at bounding box center [306, 351] width 106 height 11
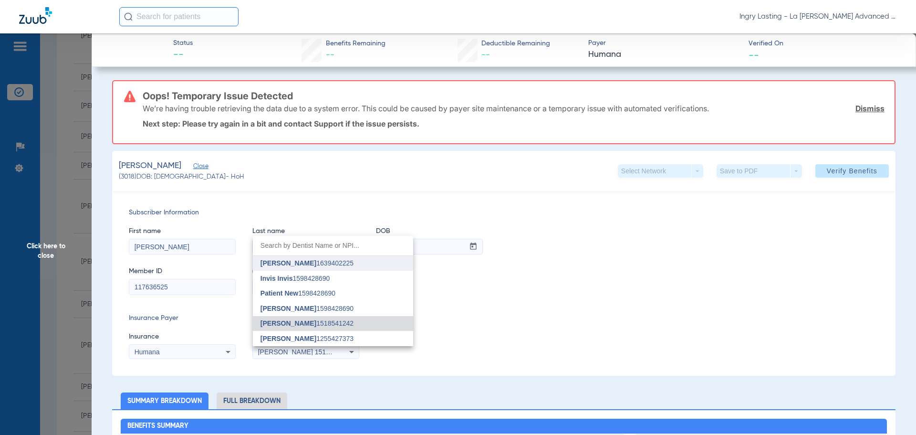
click at [312, 267] on mat-option "[PERSON_NAME] 1639402225" at bounding box center [333, 263] width 160 height 15
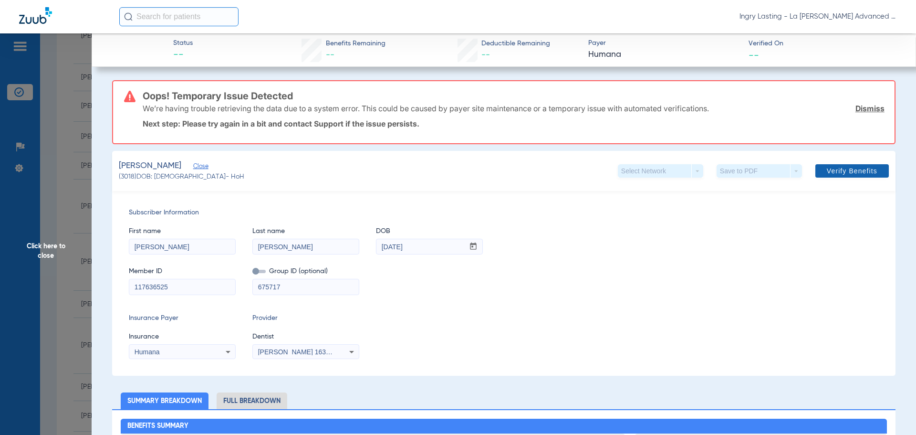
click at [827, 171] on span "Verify Benefits" at bounding box center [852, 171] width 51 height 8
click at [51, 206] on span "Click here to close" at bounding box center [46, 250] width 92 height 435
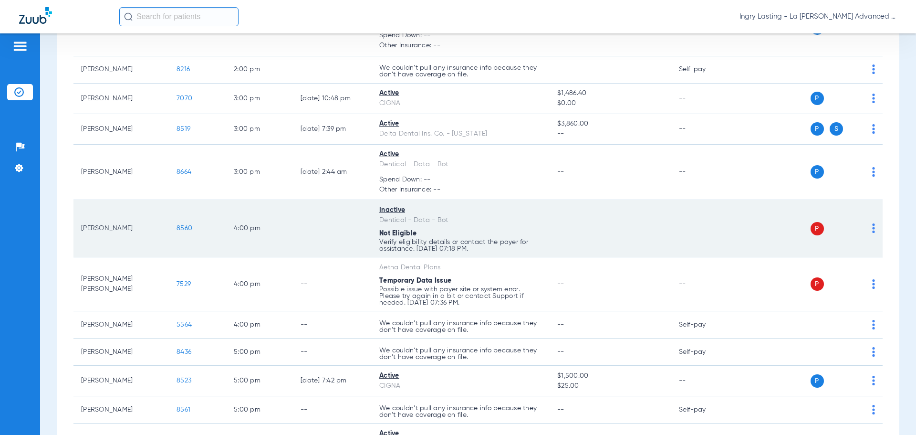
scroll to position [763, 0]
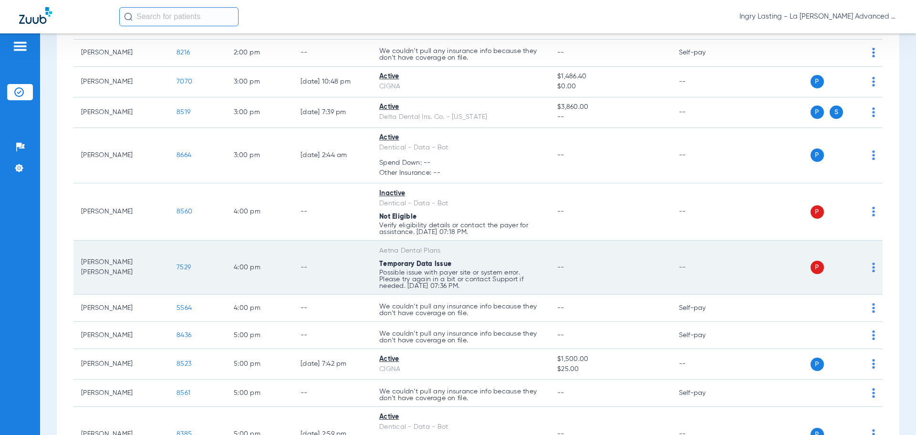
click at [189, 264] on span "7529" at bounding box center [184, 267] width 14 height 7
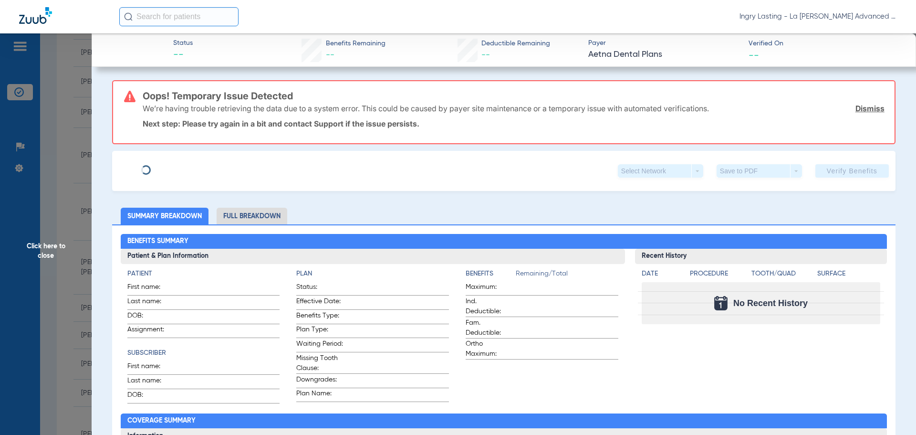
type input "[PERSON_NAME] [PERSON_NAME]"
type input "[PERSON_NAME]"
type input "[DATE]"
type input "W118665817"
type input "010064301200300"
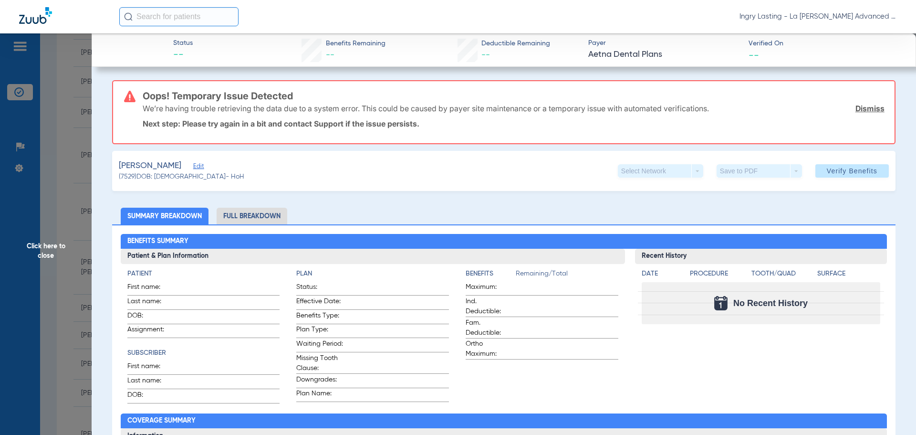
click at [202, 168] on span "Edit" at bounding box center [197, 167] width 9 height 9
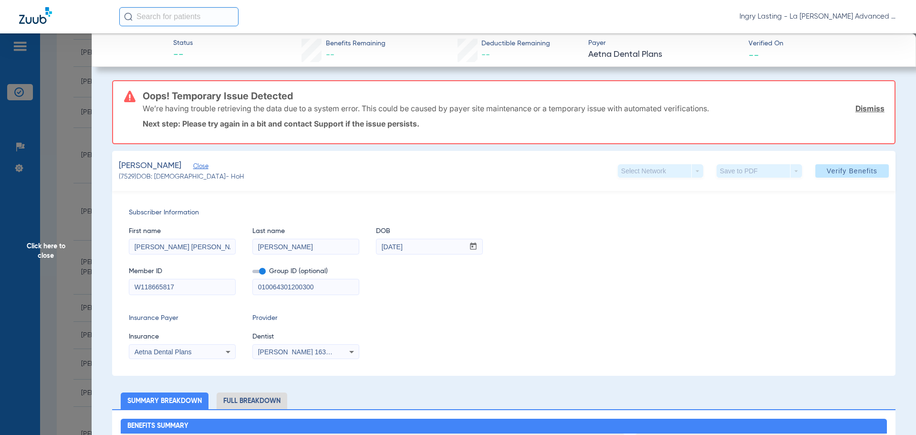
click at [260, 271] on span at bounding box center [258, 271] width 13 height 3
click at [252, 273] on input "checkbox" at bounding box center [252, 273] width 0 height 0
click at [282, 354] on span "[PERSON_NAME] 1639402225" at bounding box center [305, 352] width 94 height 8
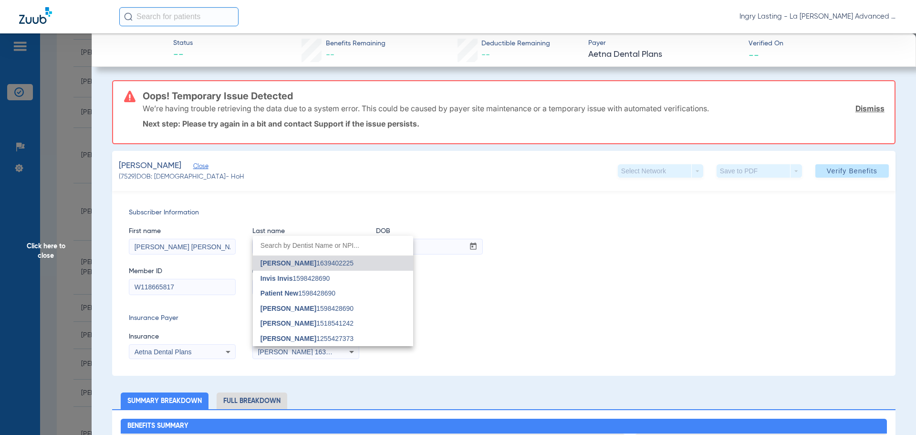
click at [282, 354] on div at bounding box center [458, 217] width 916 height 435
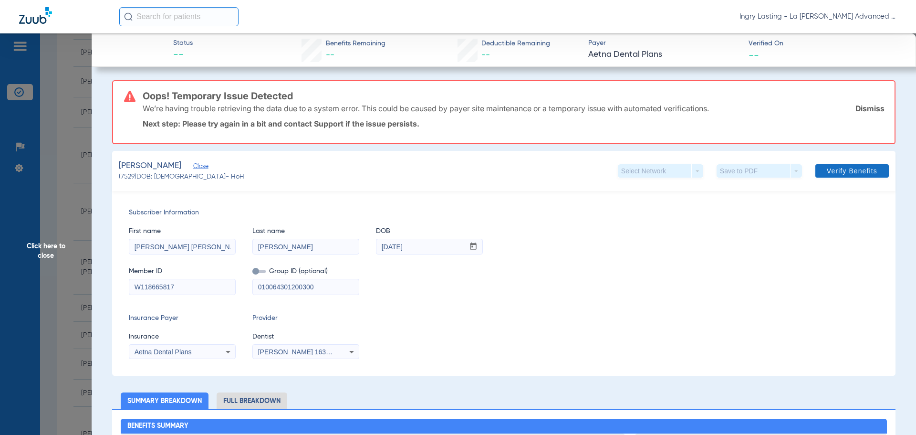
click at [831, 174] on span "Verify Benefits" at bounding box center [852, 171] width 51 height 8
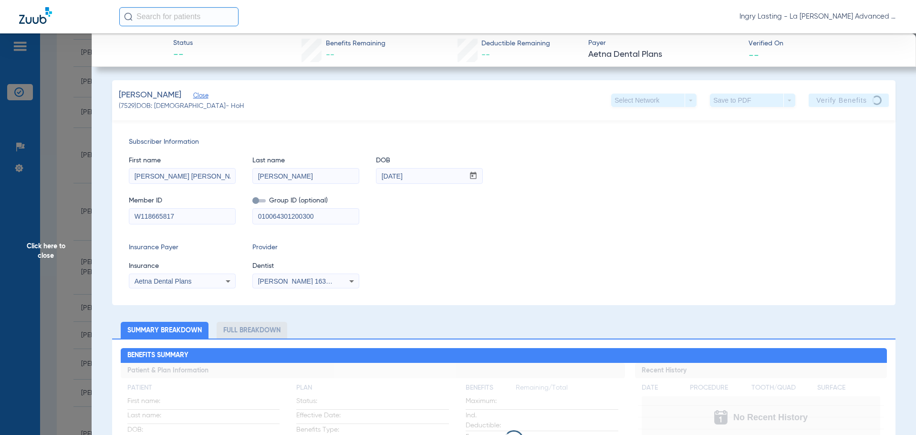
click at [861, 105] on app-verify-button "Verify Benefits" at bounding box center [849, 100] width 80 height 13
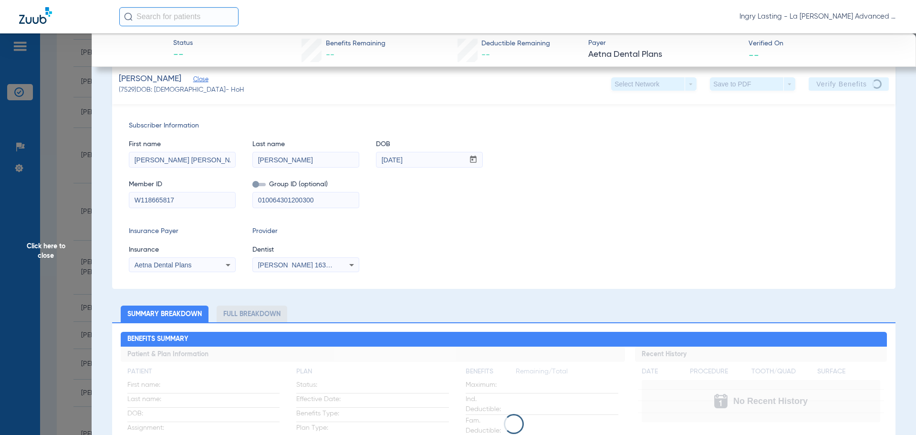
scroll to position [0, 0]
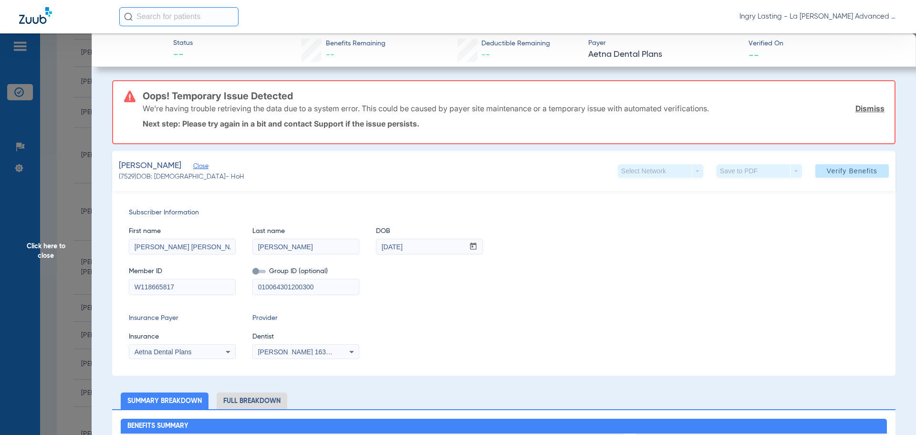
click at [51, 141] on span "Click here to close" at bounding box center [46, 250] width 92 height 435
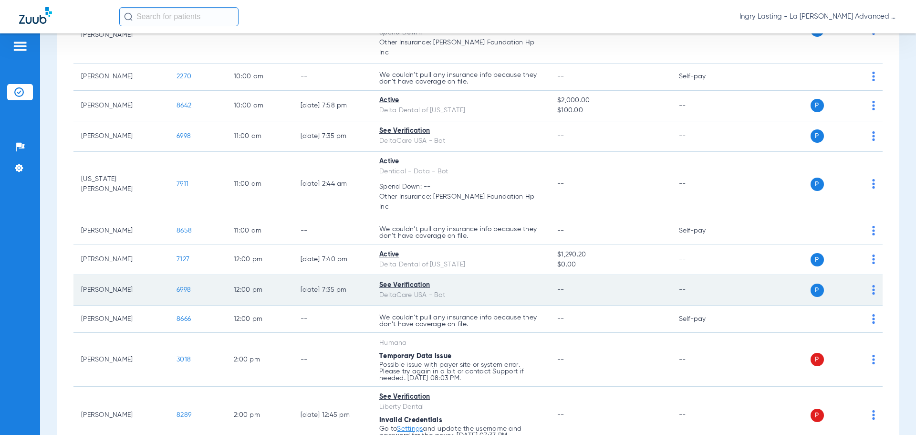
scroll to position [307, 0]
